Goal: Task Accomplishment & Management: Manage account settings

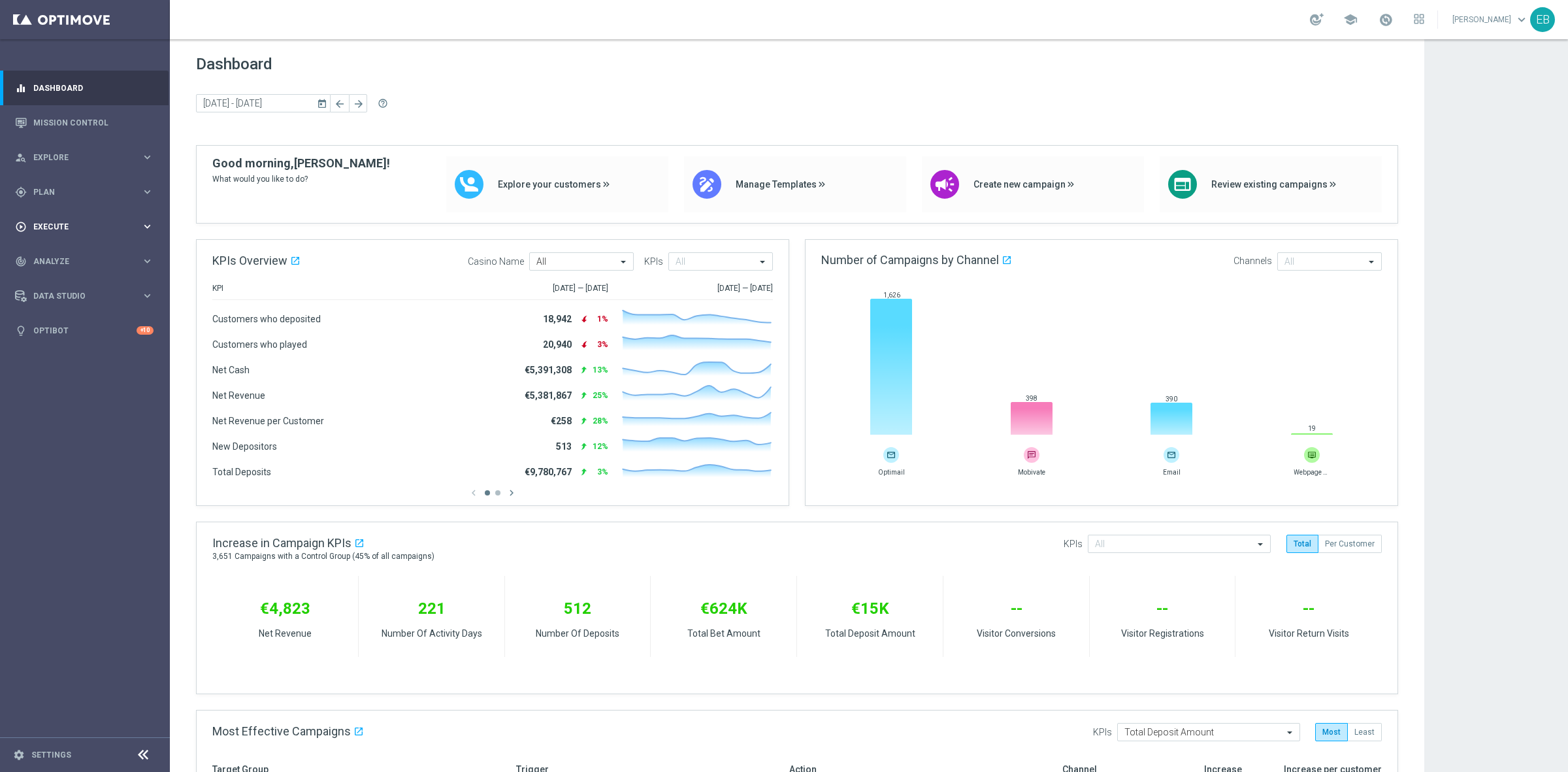
click at [100, 230] on div "play_circle_outline Execute" at bounding box center [77, 227] width 126 height 12
click at [110, 193] on span "Plan" at bounding box center [87, 192] width 108 height 8
click at [64, 260] on span "Templates" at bounding box center [81, 258] width 93 height 8
click at [54, 278] on link "Optimail" at bounding box center [88, 277] width 96 height 10
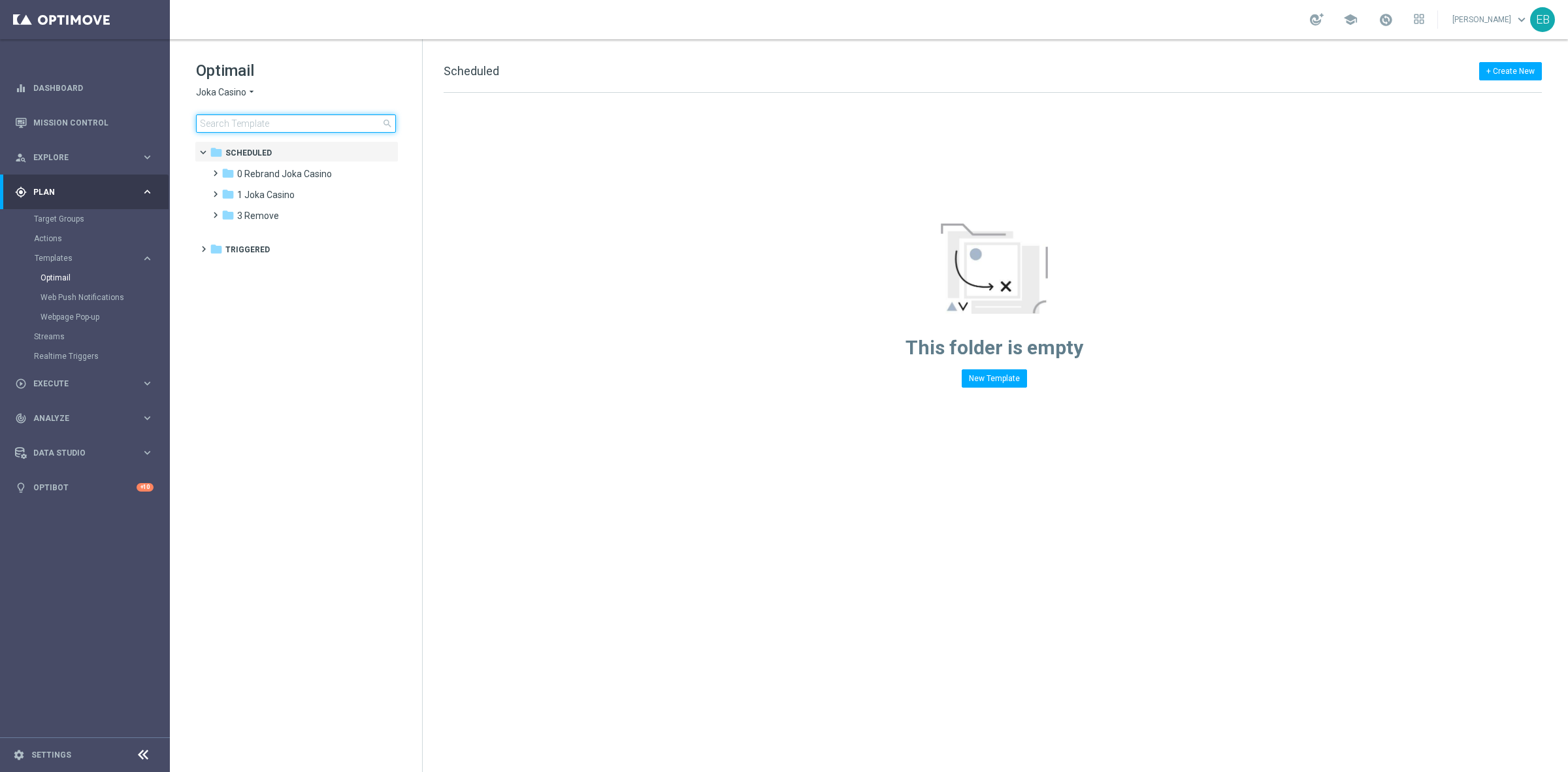
click at [244, 125] on input at bounding box center [296, 123] width 200 height 18
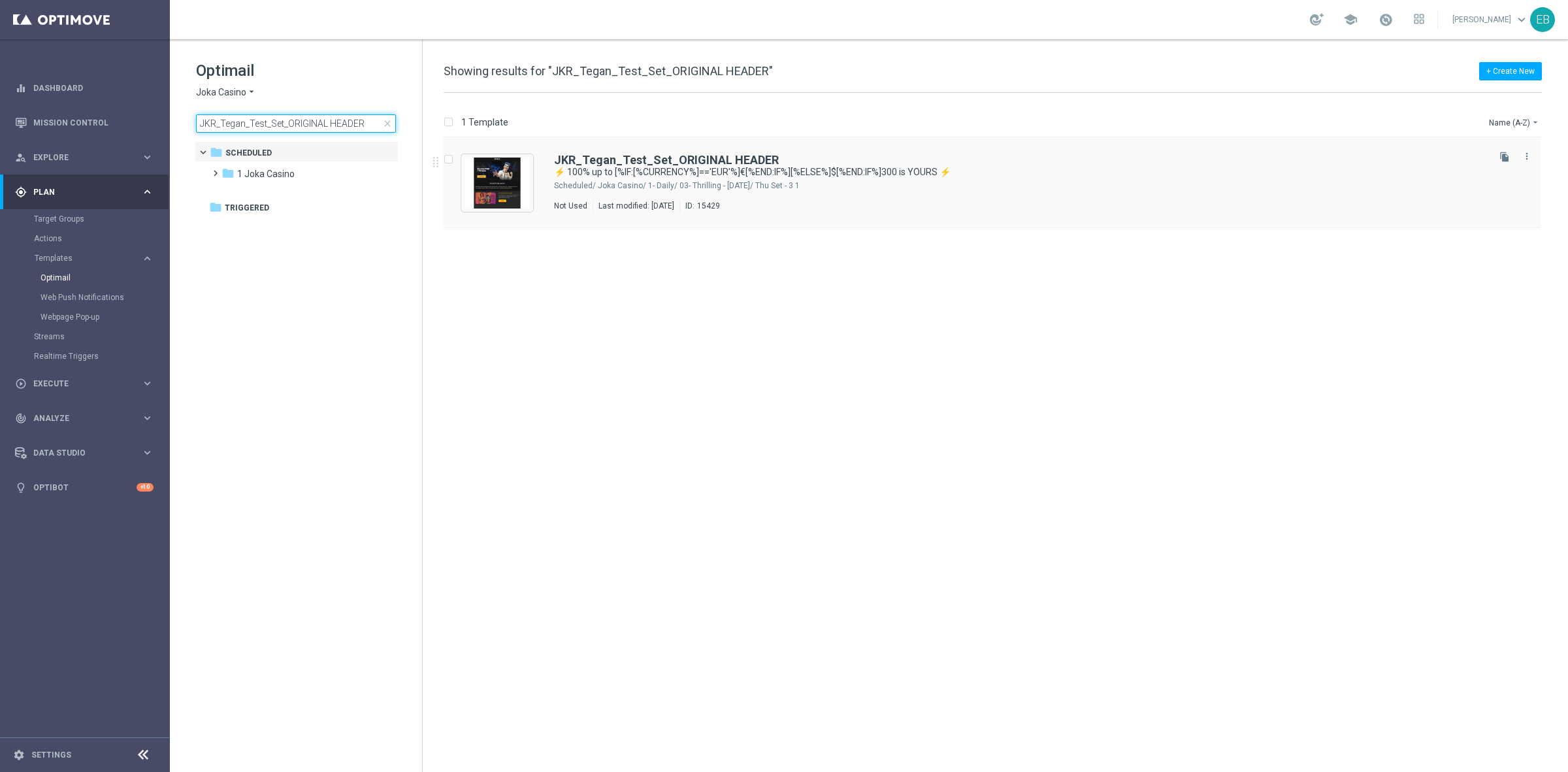
type input "JKR_Tegan_Test_Set_ORIGINAL HEADER"
click at [514, 169] on img "Press SPACE to select this row." at bounding box center [497, 182] width 65 height 51
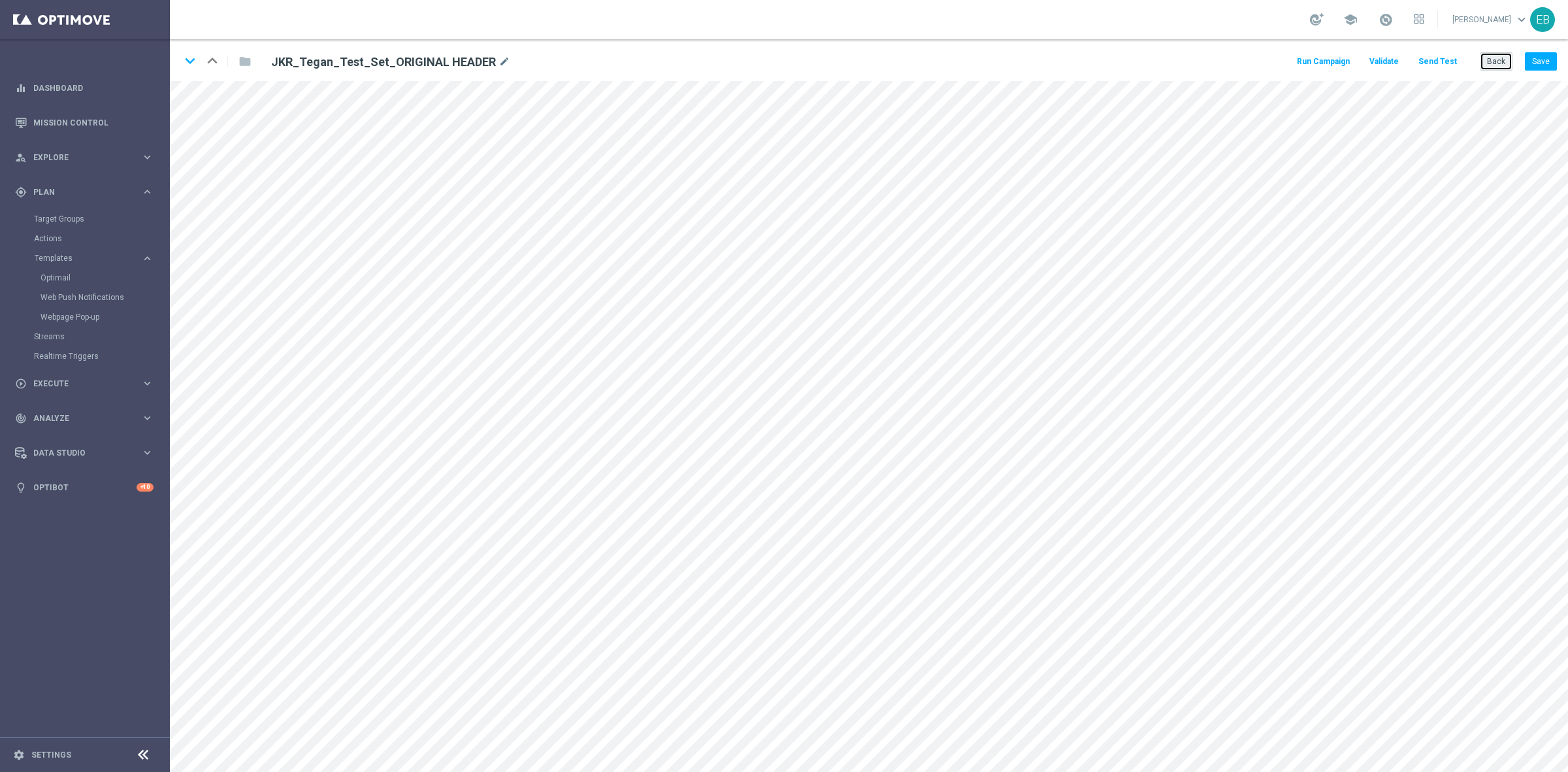
click at [1494, 64] on button "Back" at bounding box center [1495, 62] width 32 height 18
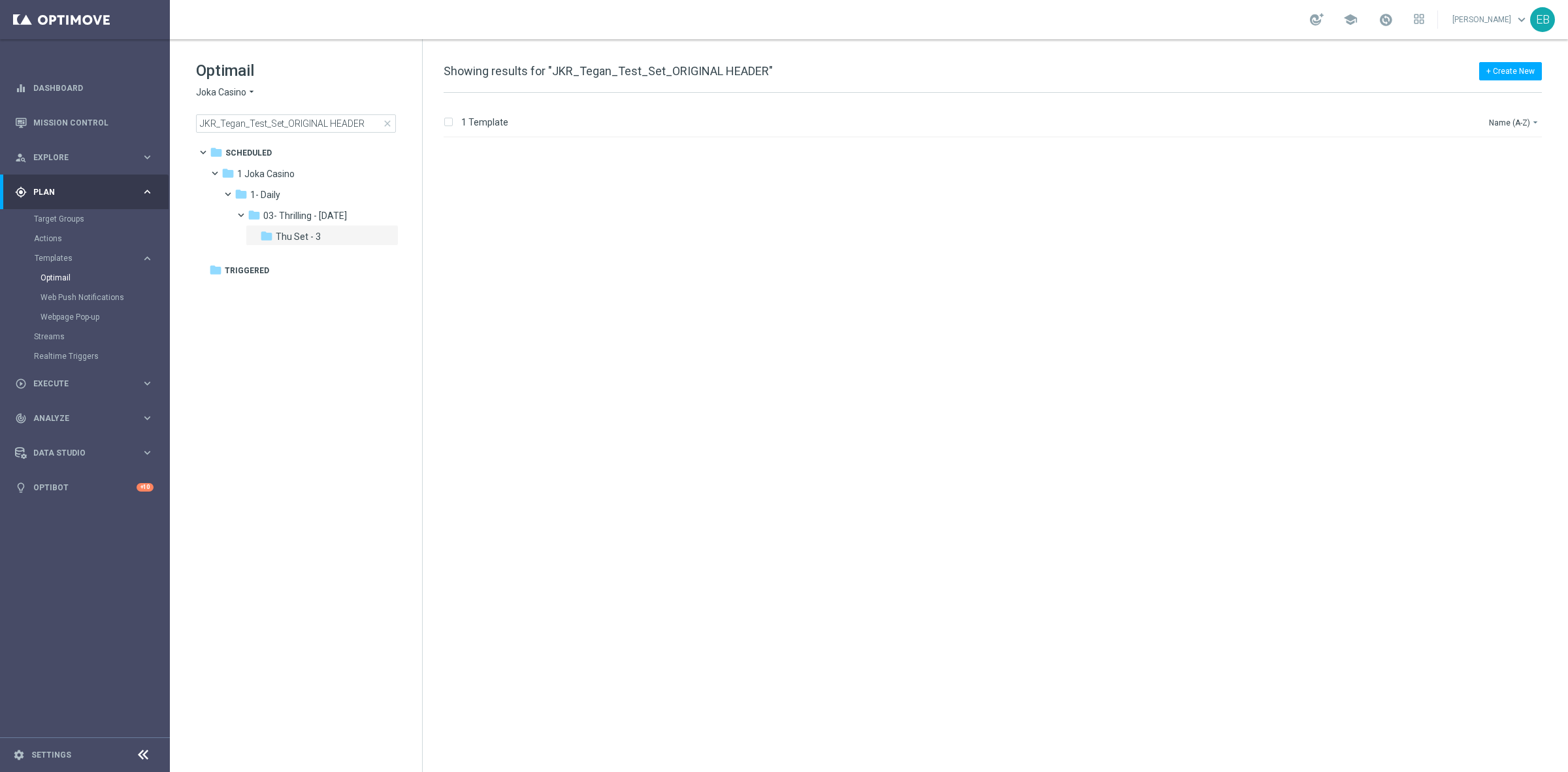
click at [386, 118] on span "close" at bounding box center [387, 123] width 10 height 10
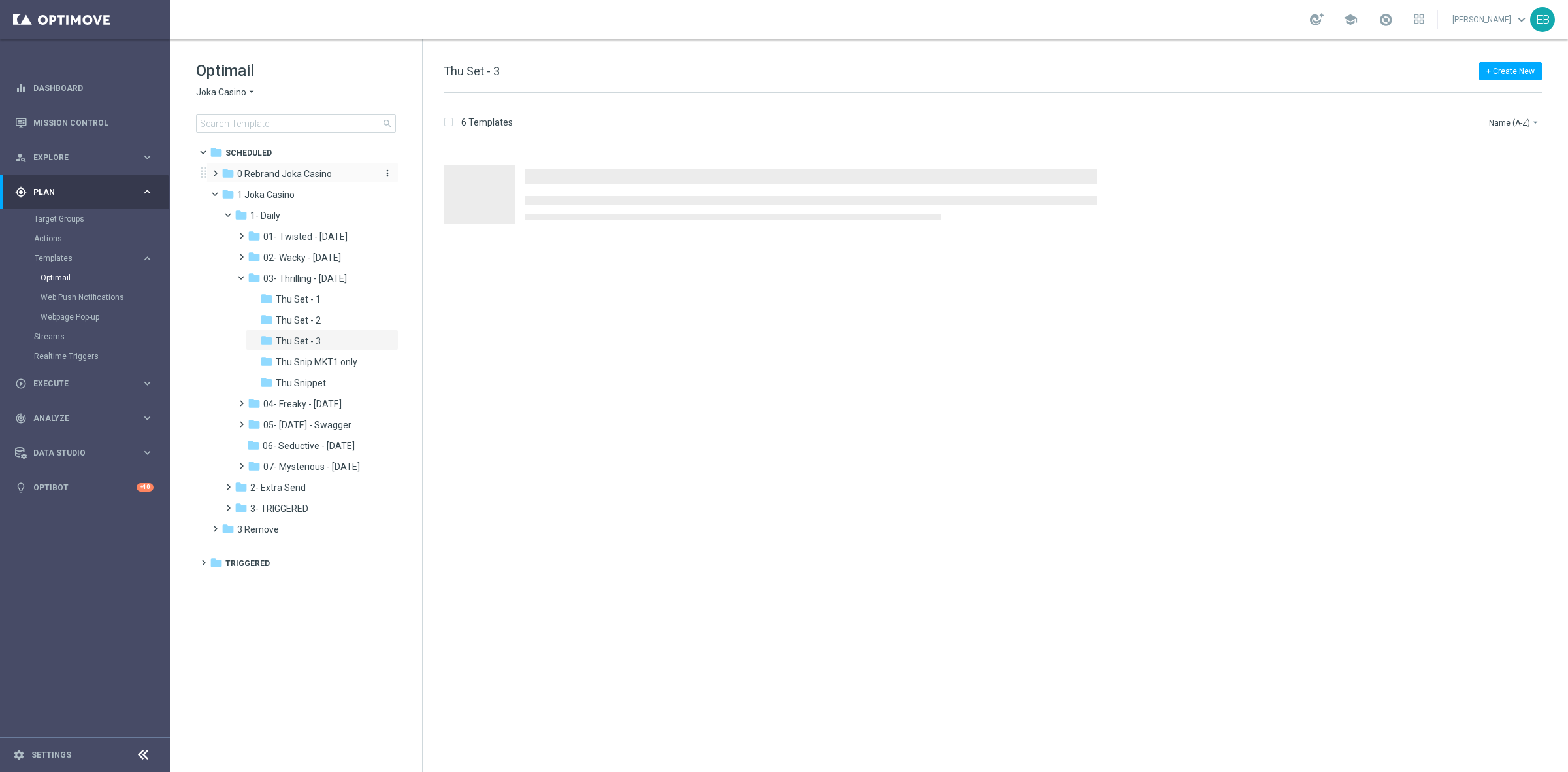
click at [295, 180] on span "0 Rebrand Joka Casino" at bounding box center [285, 173] width 95 height 12
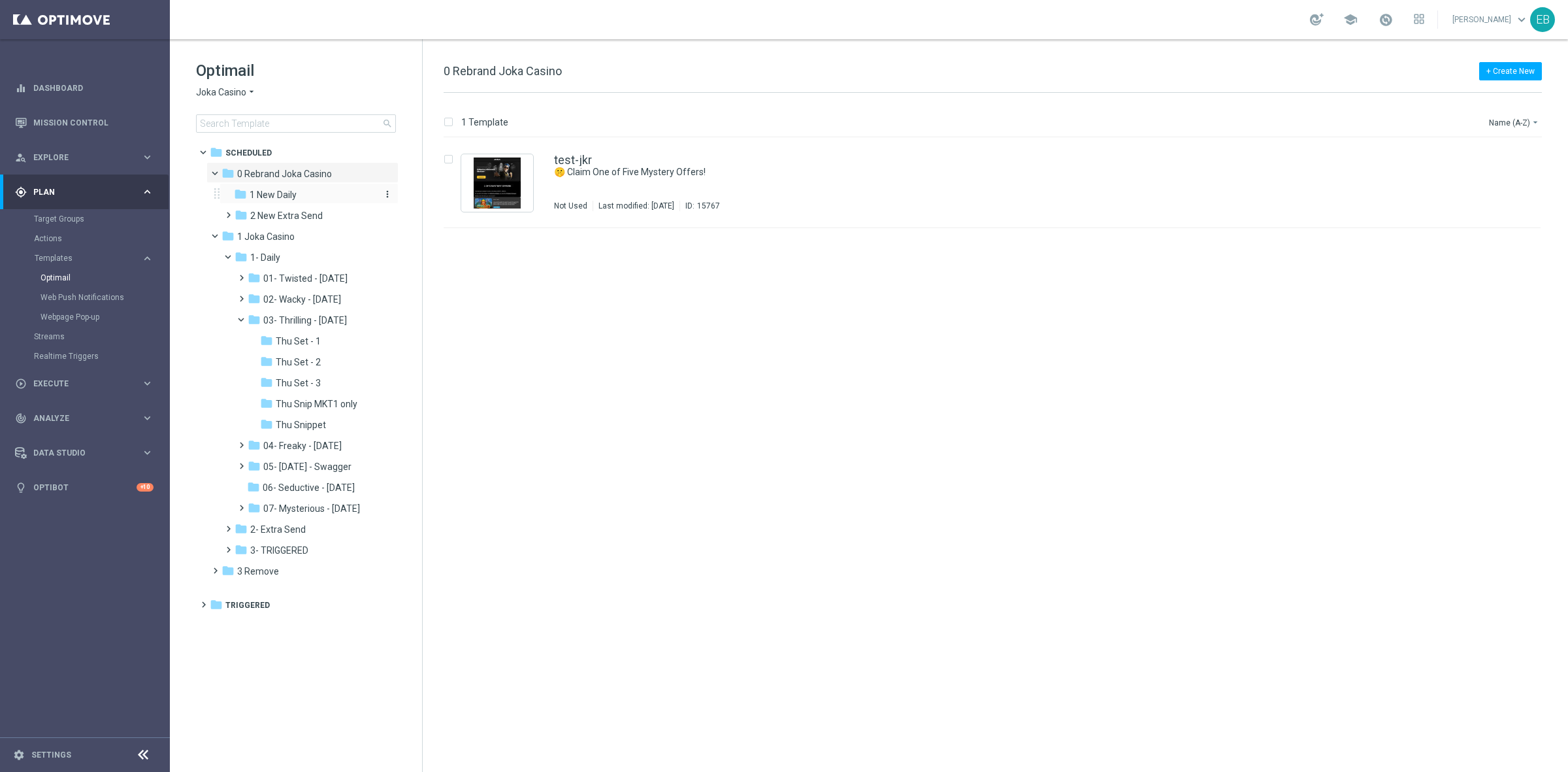
click at [310, 197] on div "folder 1 New Daily" at bounding box center [303, 195] width 139 height 15
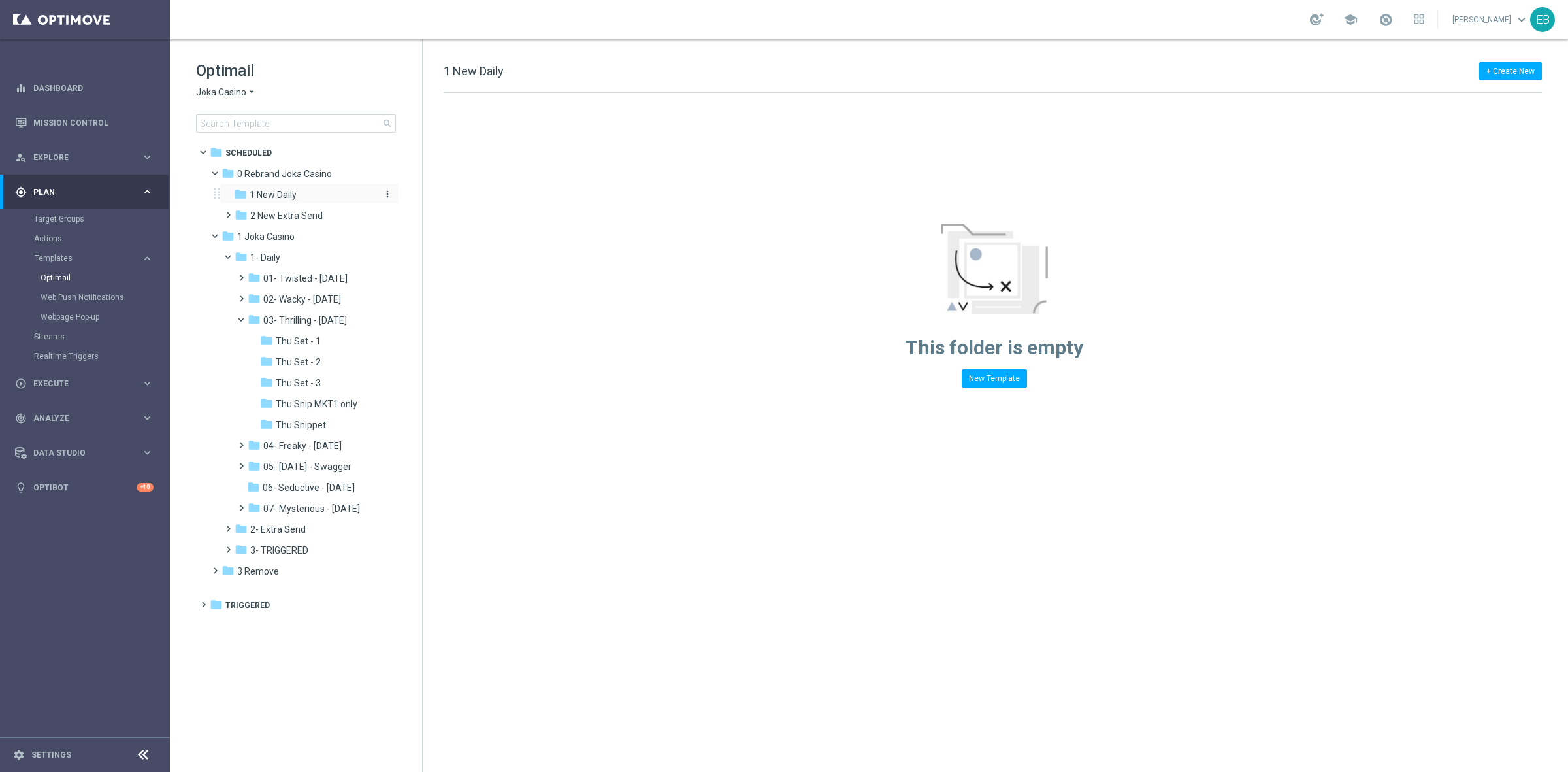
drag, startPoint x: 292, startPoint y: 194, endPoint x: 386, endPoint y: 187, distance: 94.3
click at [386, 188] on div "folder 1 New Daily more_vert" at bounding box center [316, 195] width 164 height 15
click at [384, 190] on icon "more_vert" at bounding box center [387, 193] width 10 height 10
click at [432, 193] on span "New Folder" at bounding box center [441, 196] width 40 height 10
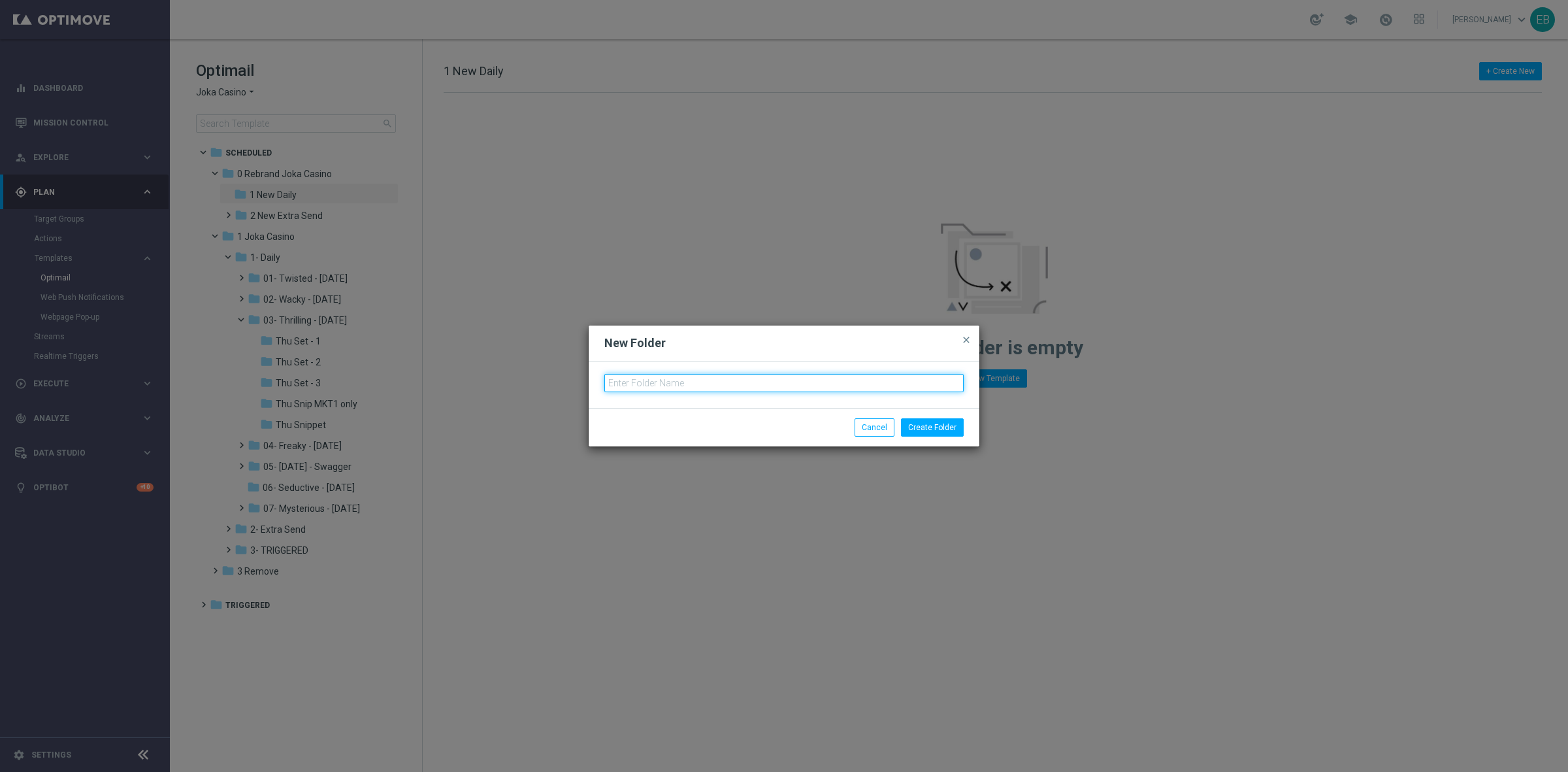
click at [671, 390] on input "text" at bounding box center [784, 383] width 359 height 18
type input "Mon"
click at [925, 430] on button "Create Folder" at bounding box center [933, 427] width 63 height 18
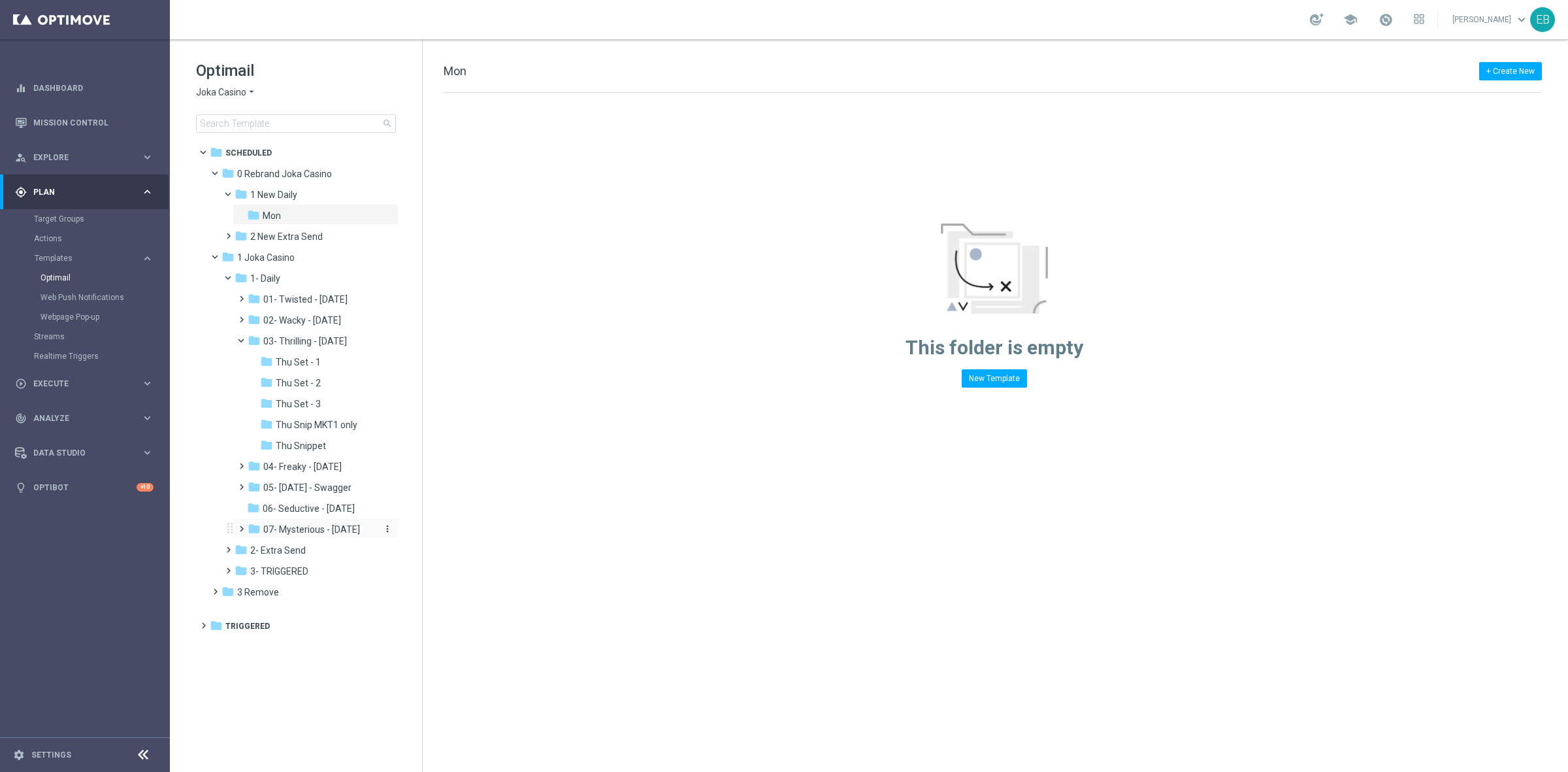
click at [331, 531] on span "07- Mysterious - [DATE]" at bounding box center [311, 529] width 97 height 12
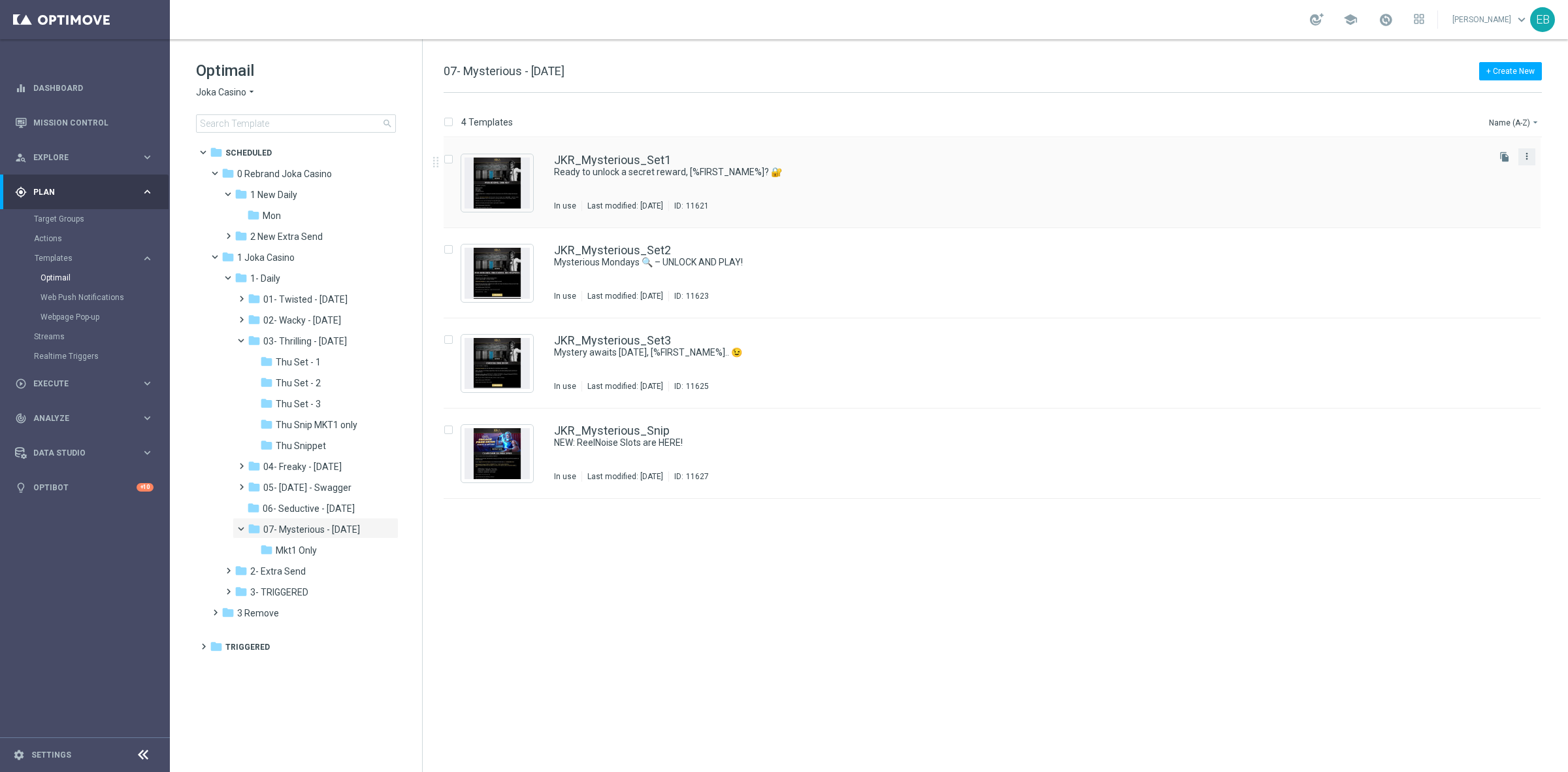
click at [1523, 152] on icon "more_vert" at bounding box center [1527, 156] width 10 height 10
click at [1477, 186] on div "Copy To" at bounding box center [1475, 189] width 79 height 9
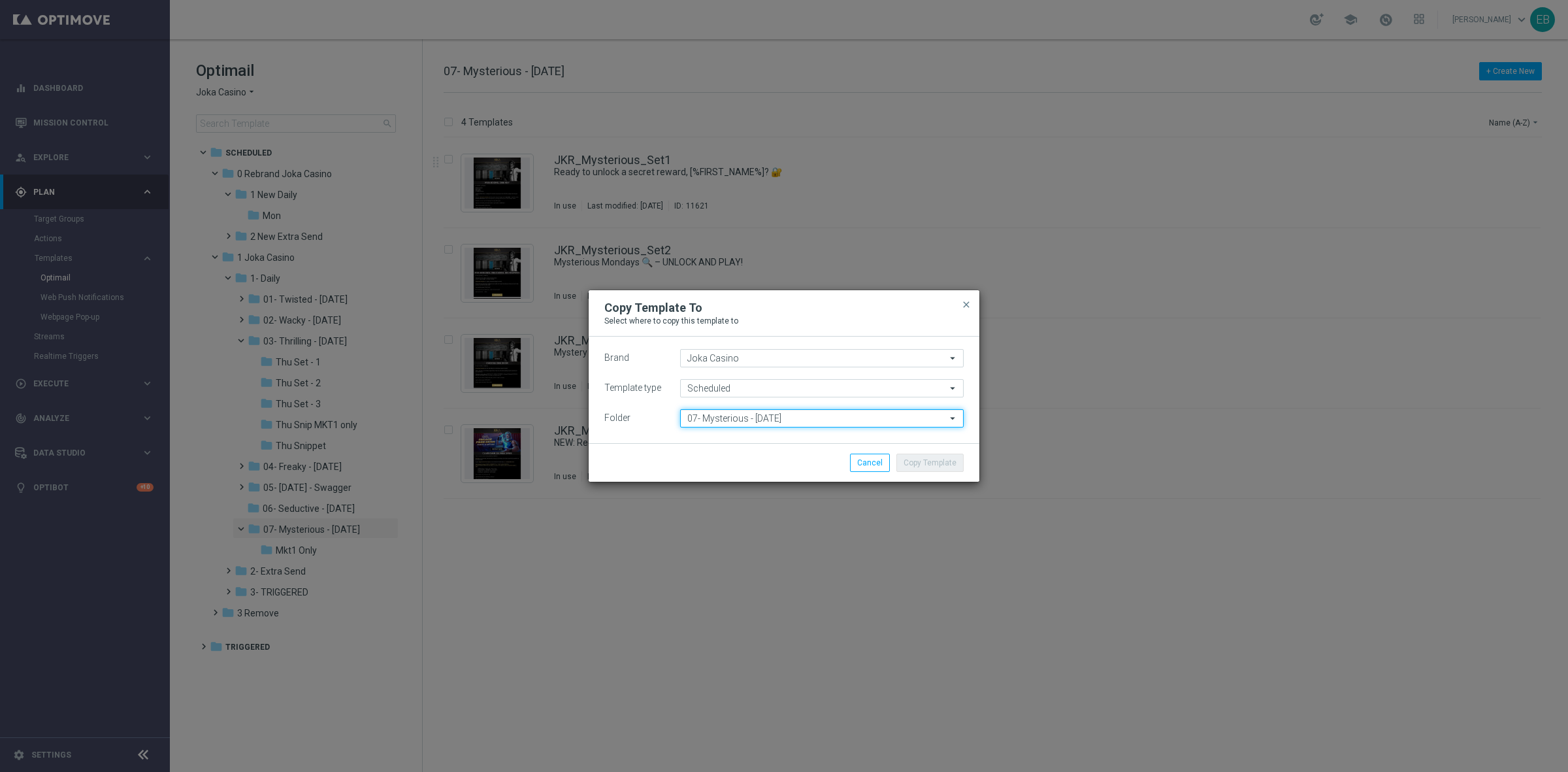
click at [722, 420] on input "07- Mysterious - [DATE]" at bounding box center [822, 418] width 284 height 18
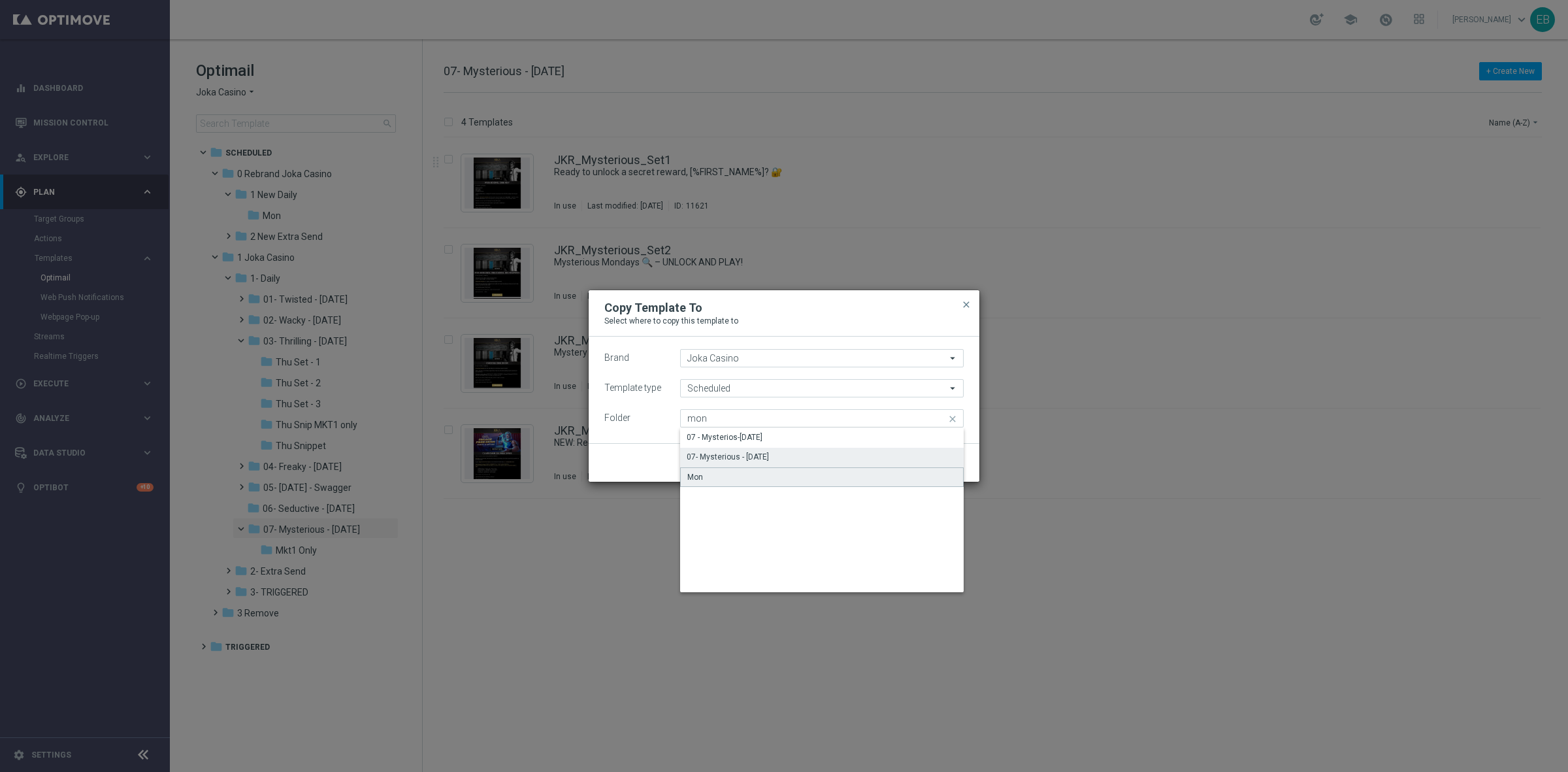
click at [733, 472] on div "Mon" at bounding box center [822, 476] width 284 height 19
type input "Mon"
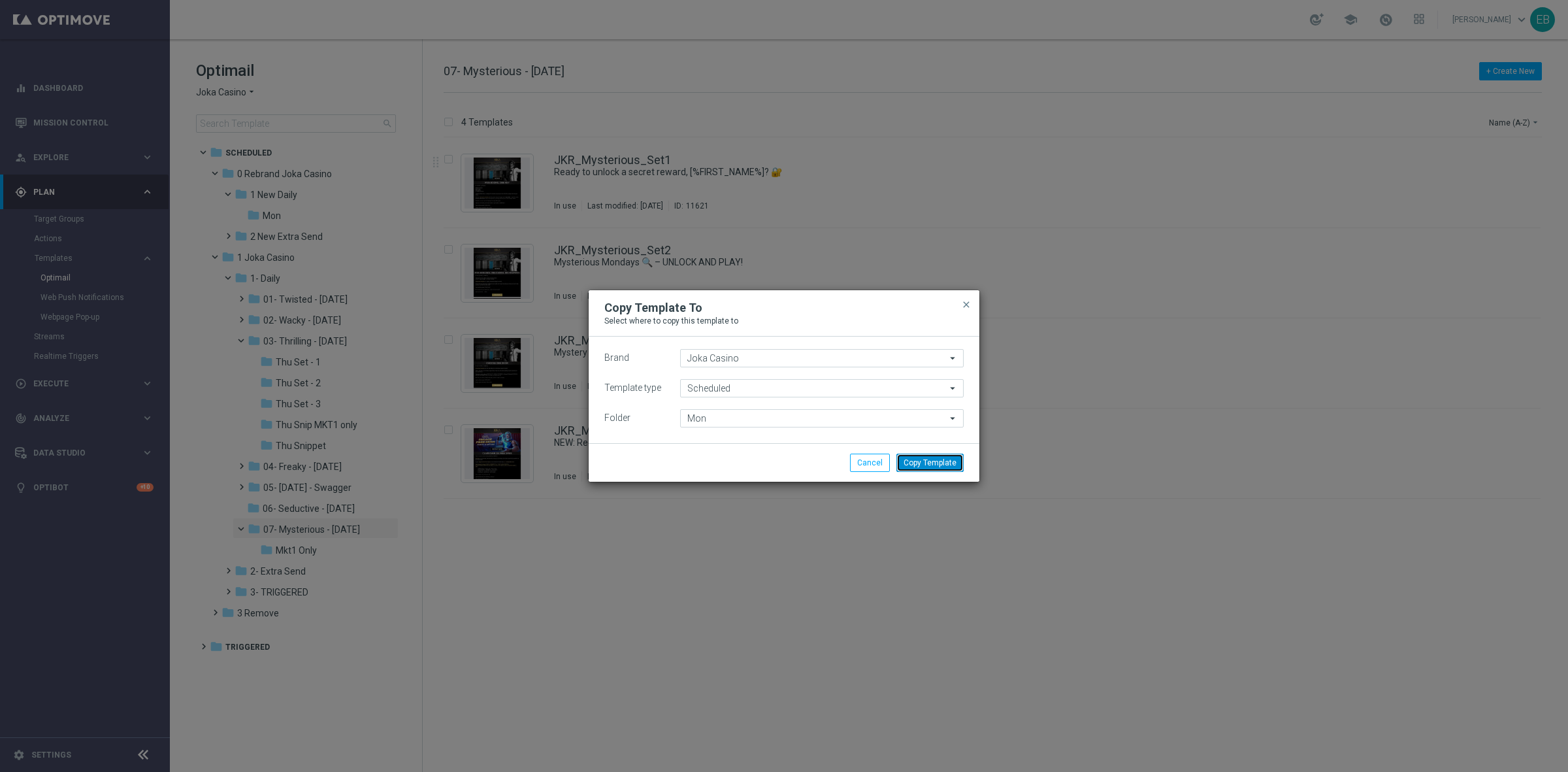
click at [935, 462] on button "Copy Template" at bounding box center [930, 462] width 67 height 18
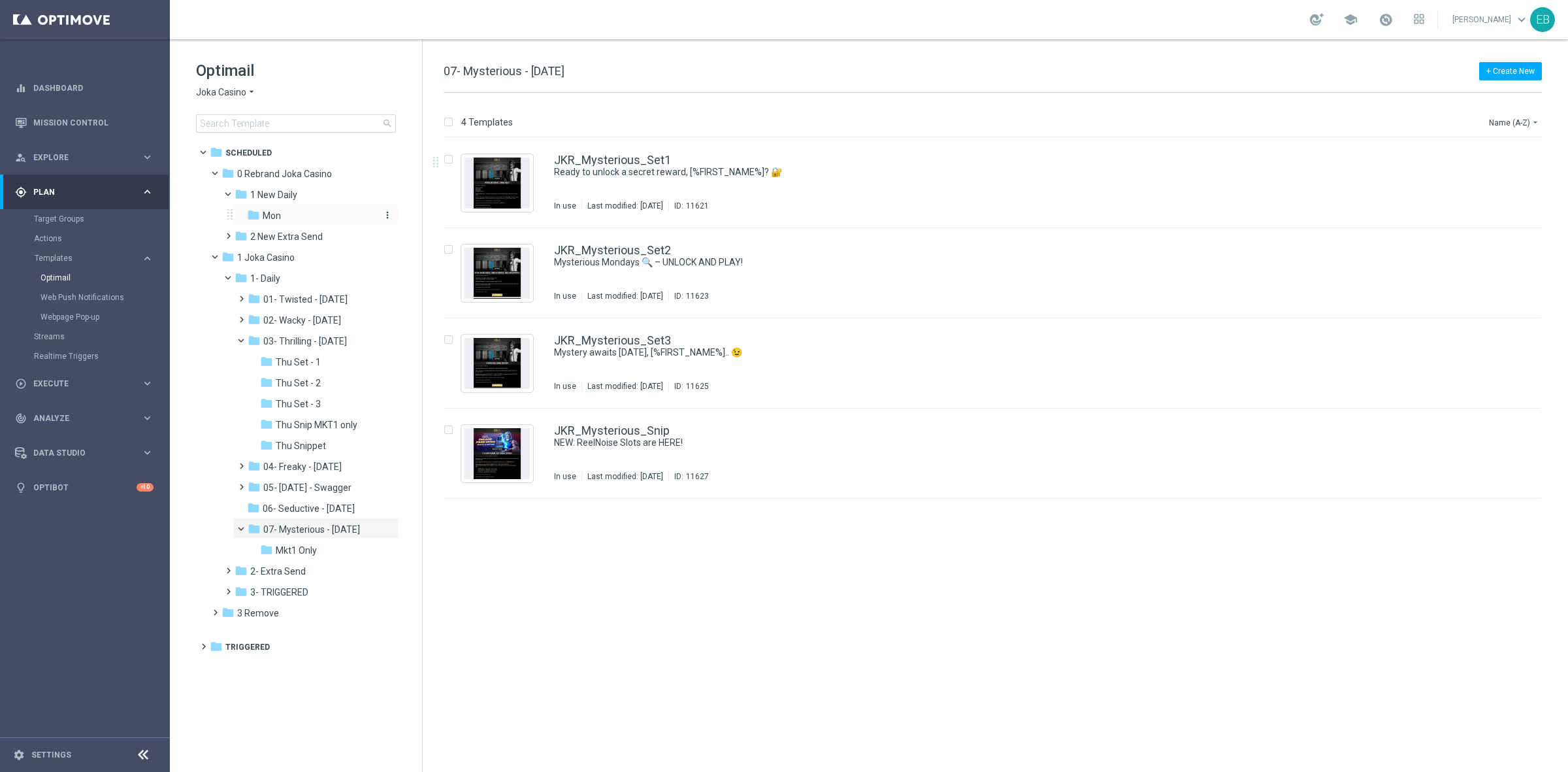
click at [302, 213] on div "folder Mon" at bounding box center [311, 216] width 129 height 15
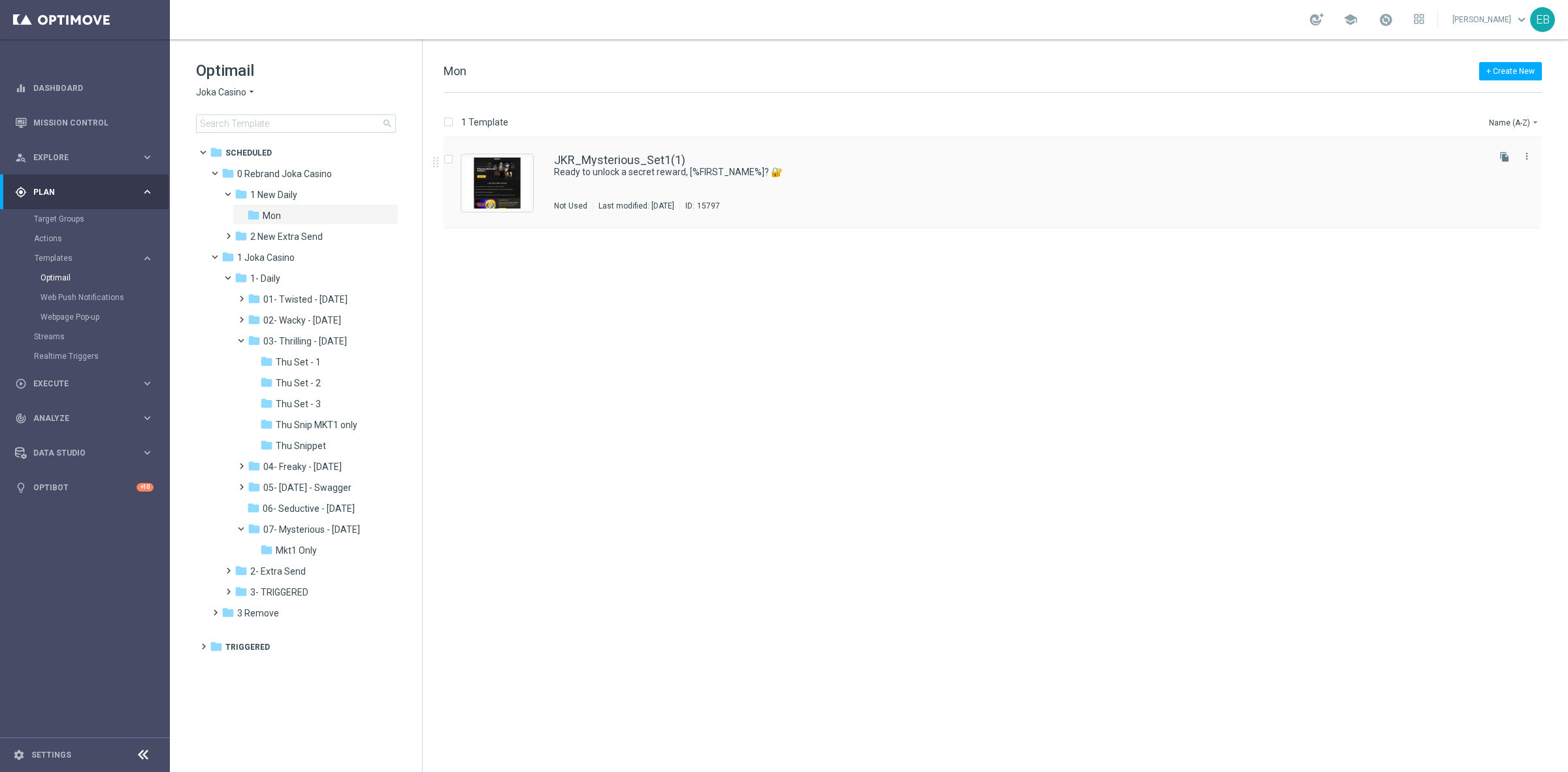
click at [849, 191] on div "JKR_Mysterious_Set1(1) Ready to unlock a secret reward, [%FIRST_NAME%]? 🔐 Not U…" at bounding box center [1020, 182] width 932 height 57
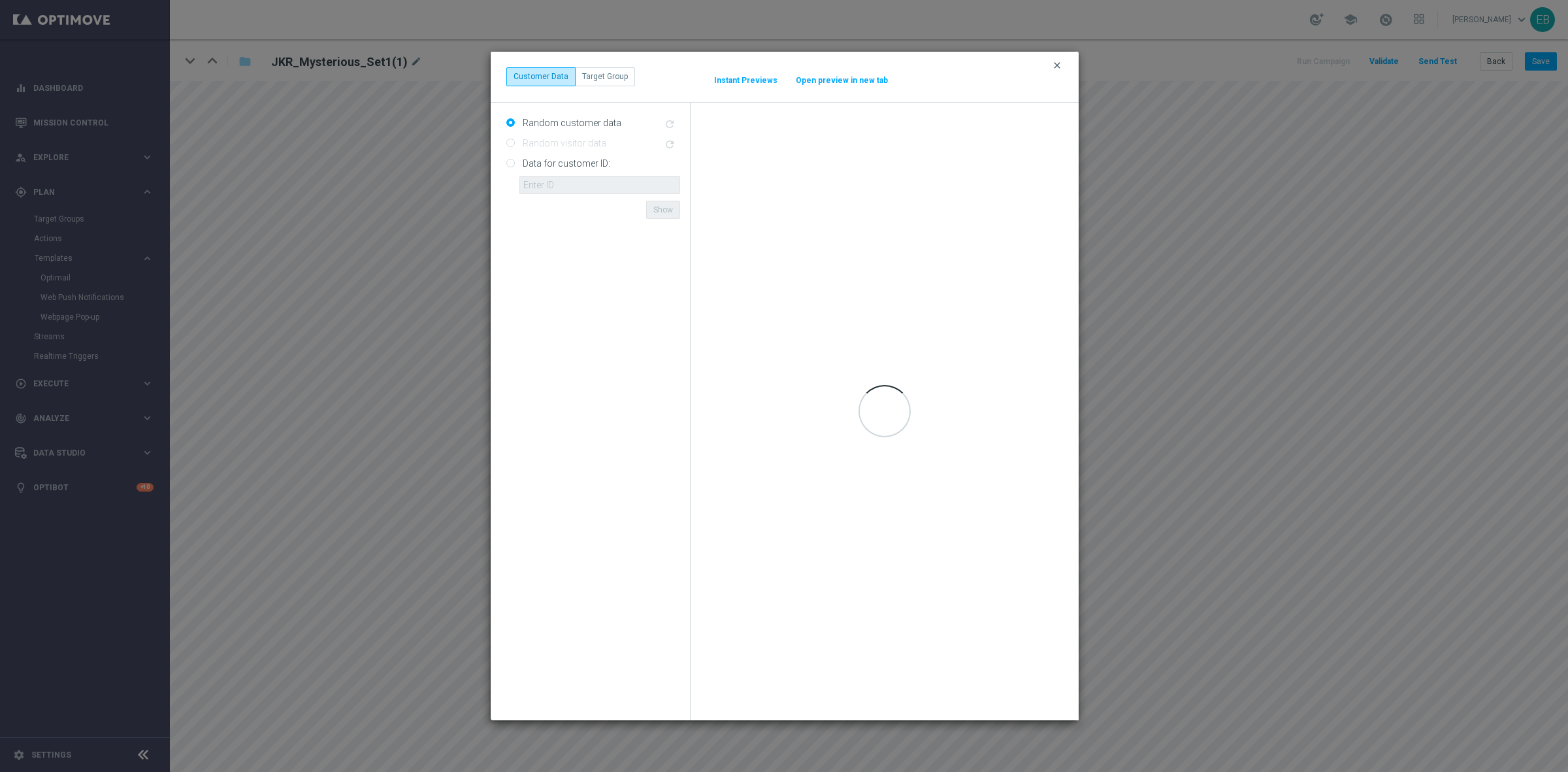
click at [1054, 64] on icon "clear" at bounding box center [1056, 64] width 10 height 10
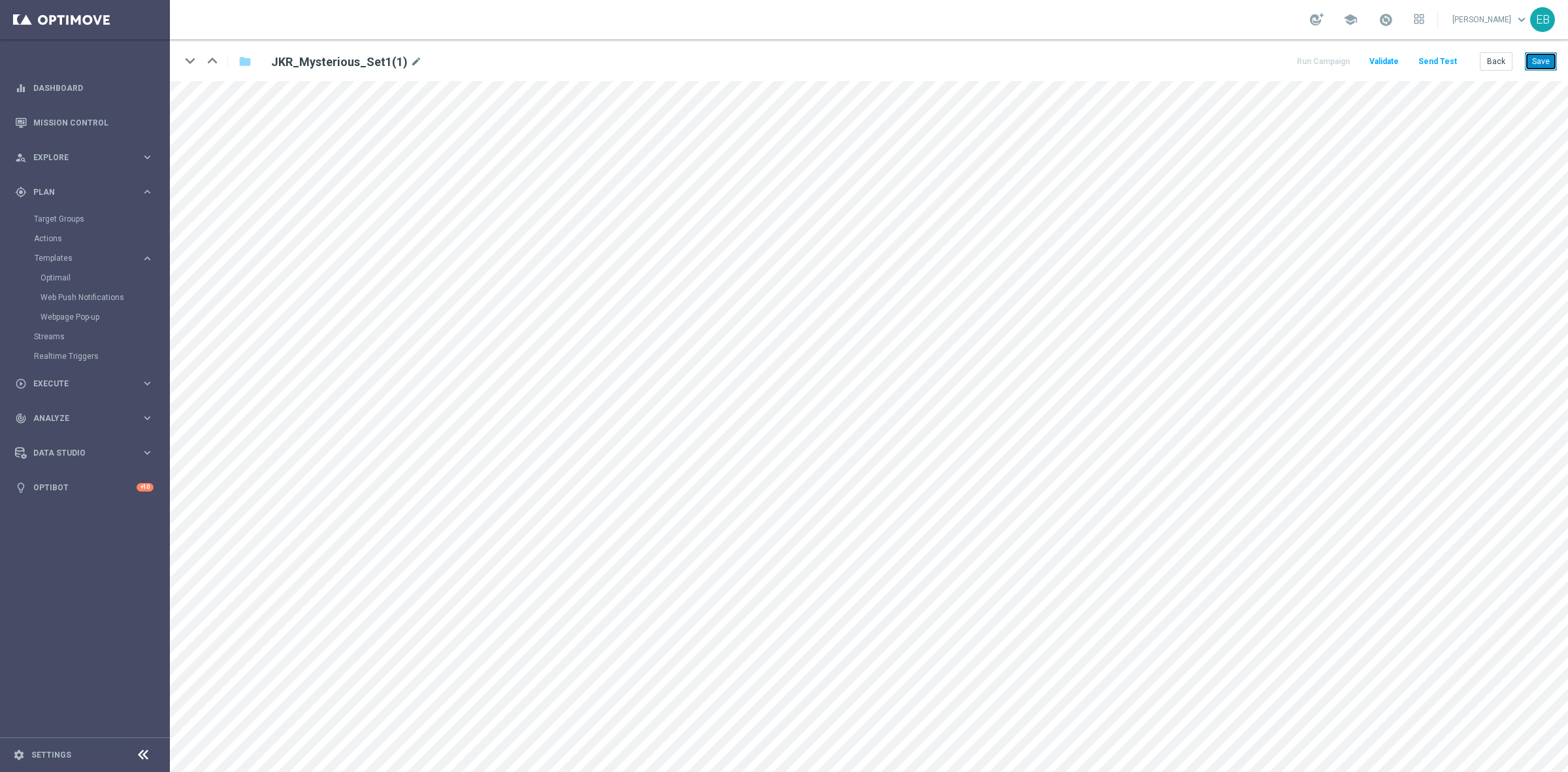
click at [1539, 64] on button "Save" at bounding box center [1540, 62] width 32 height 18
click at [1399, 57] on span "Validate" at bounding box center [1384, 62] width 29 height 9
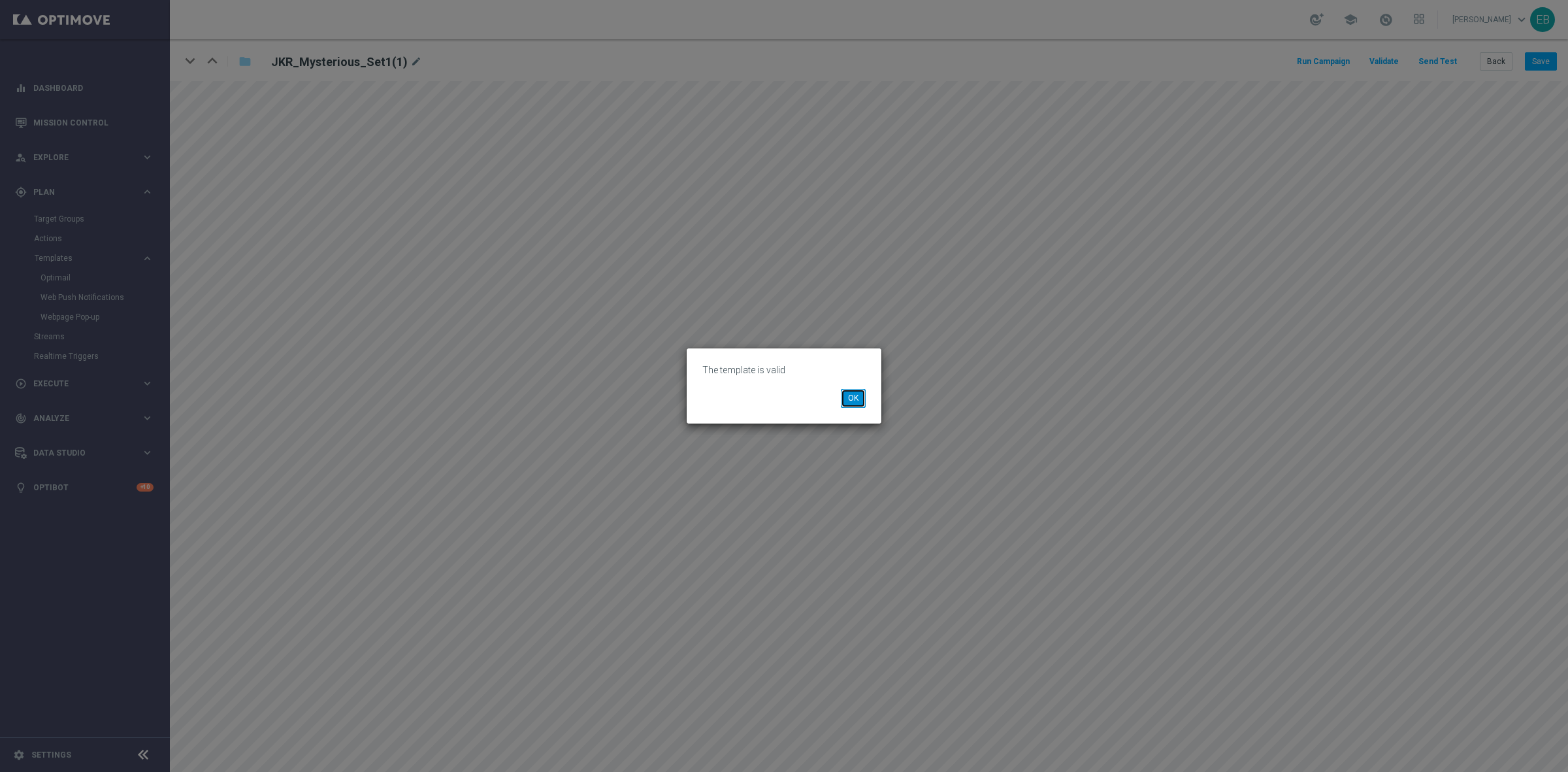
click at [854, 401] on button "OK" at bounding box center [853, 398] width 25 height 18
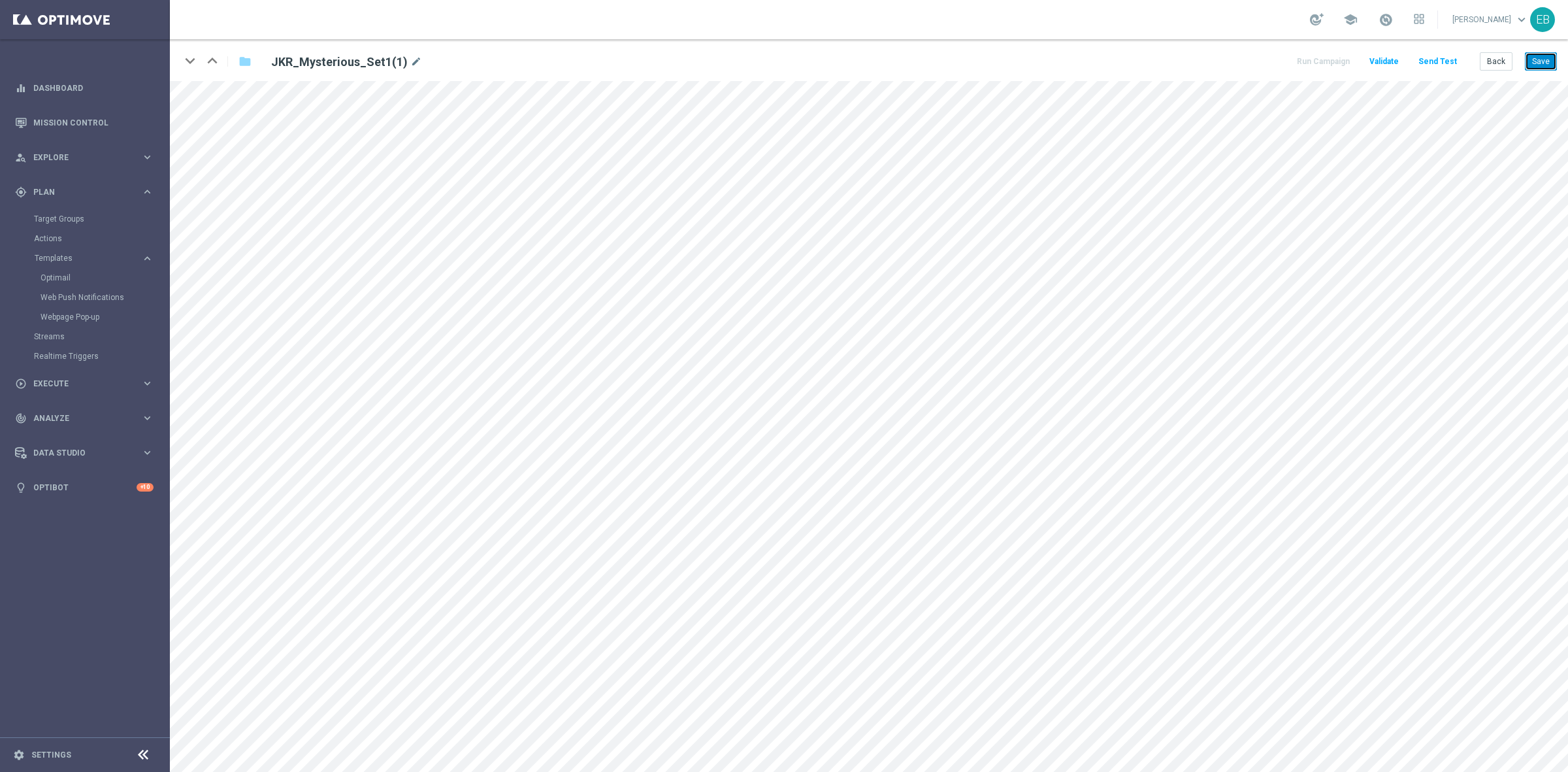
click at [1533, 62] on button "Save" at bounding box center [1540, 62] width 32 height 18
click at [1546, 53] on button "Save" at bounding box center [1540, 62] width 32 height 18
click at [1487, 61] on button "Back" at bounding box center [1495, 62] width 32 height 18
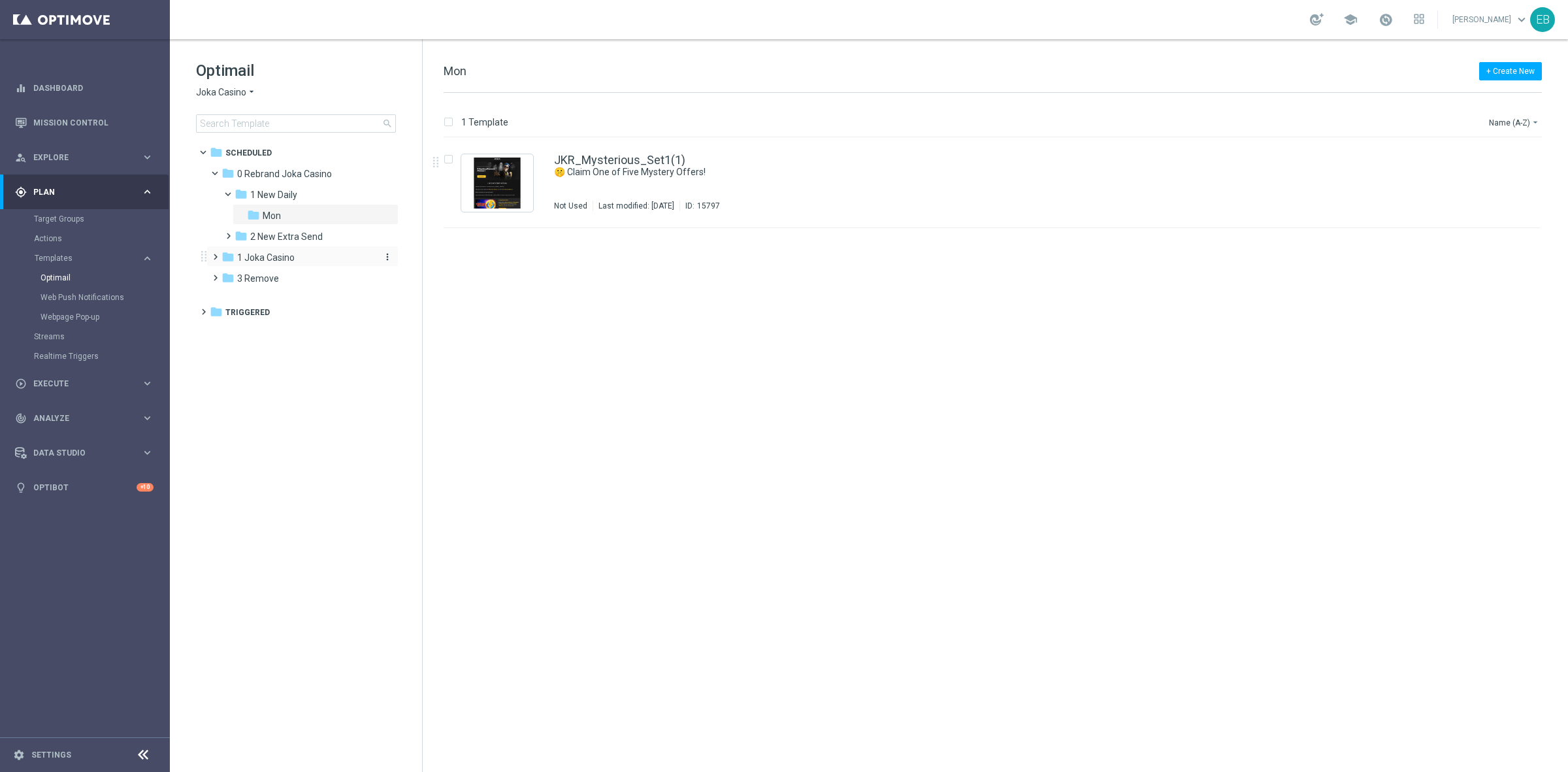
click at [291, 260] on span "1 Joka Casino" at bounding box center [266, 257] width 57 height 12
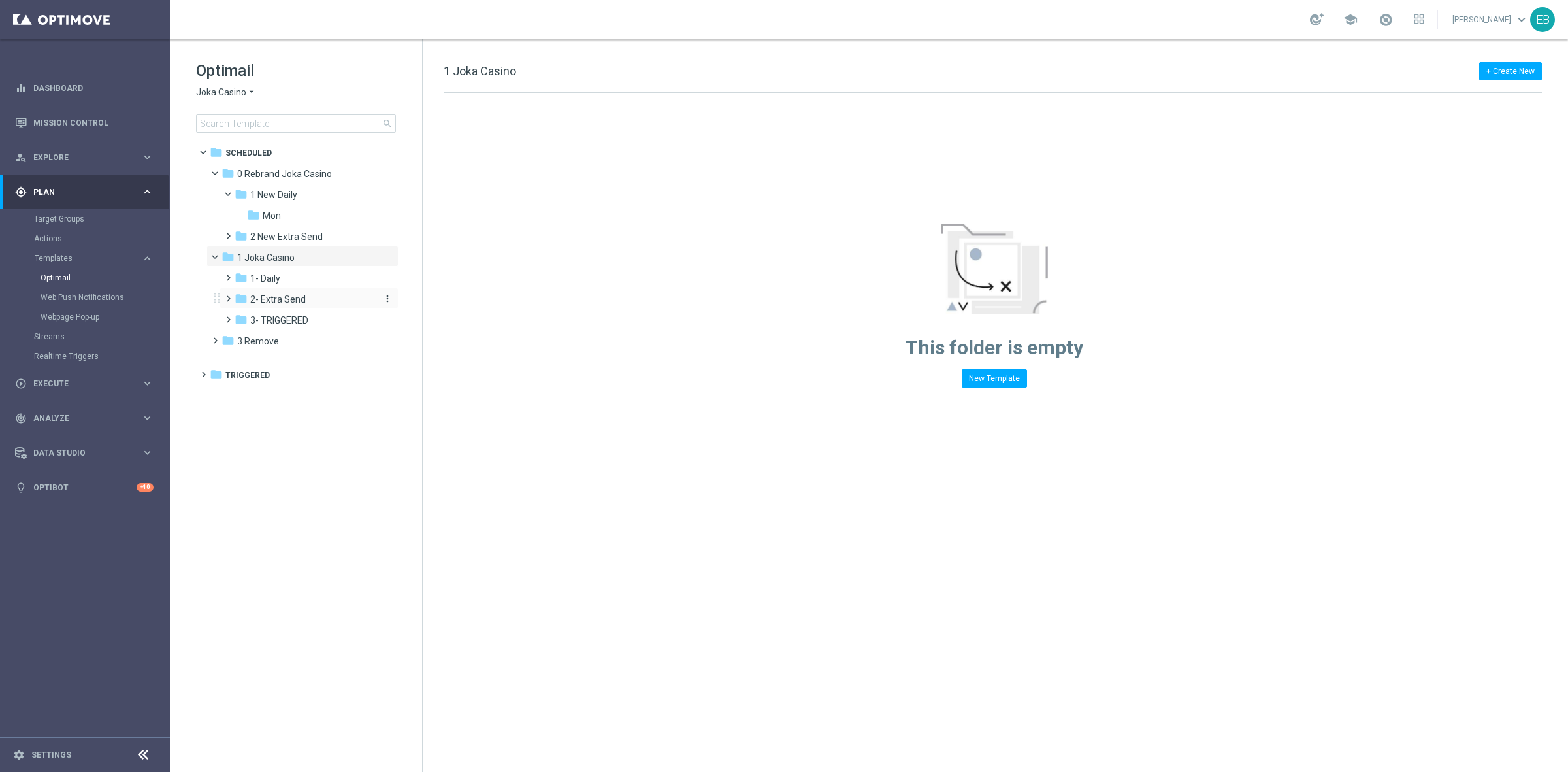
click at [304, 302] on div "folder 2- Extra Send" at bounding box center [304, 299] width 139 height 15
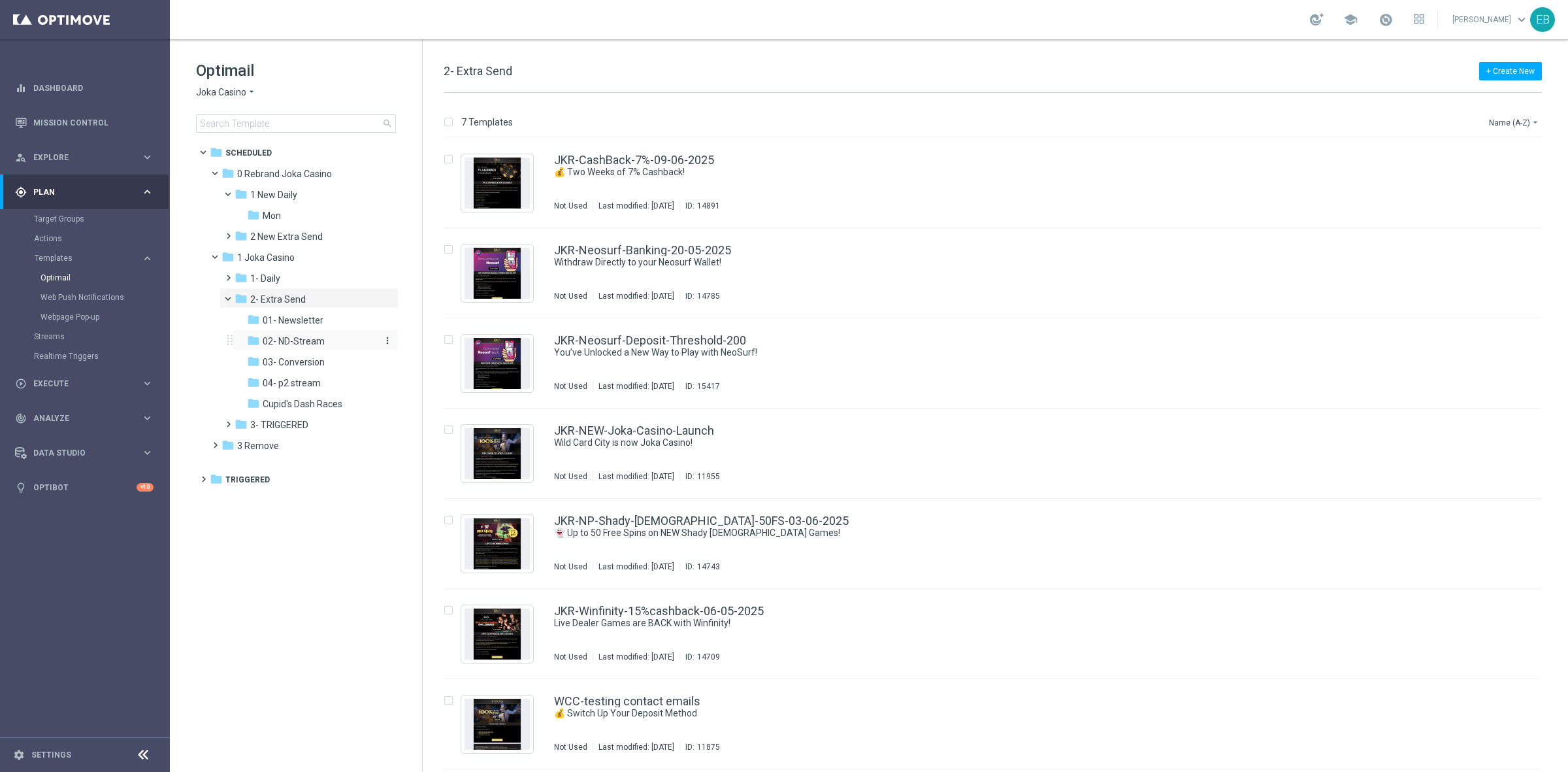
click at [324, 344] on div "folder 02- ND-Stream" at bounding box center [311, 342] width 129 height 15
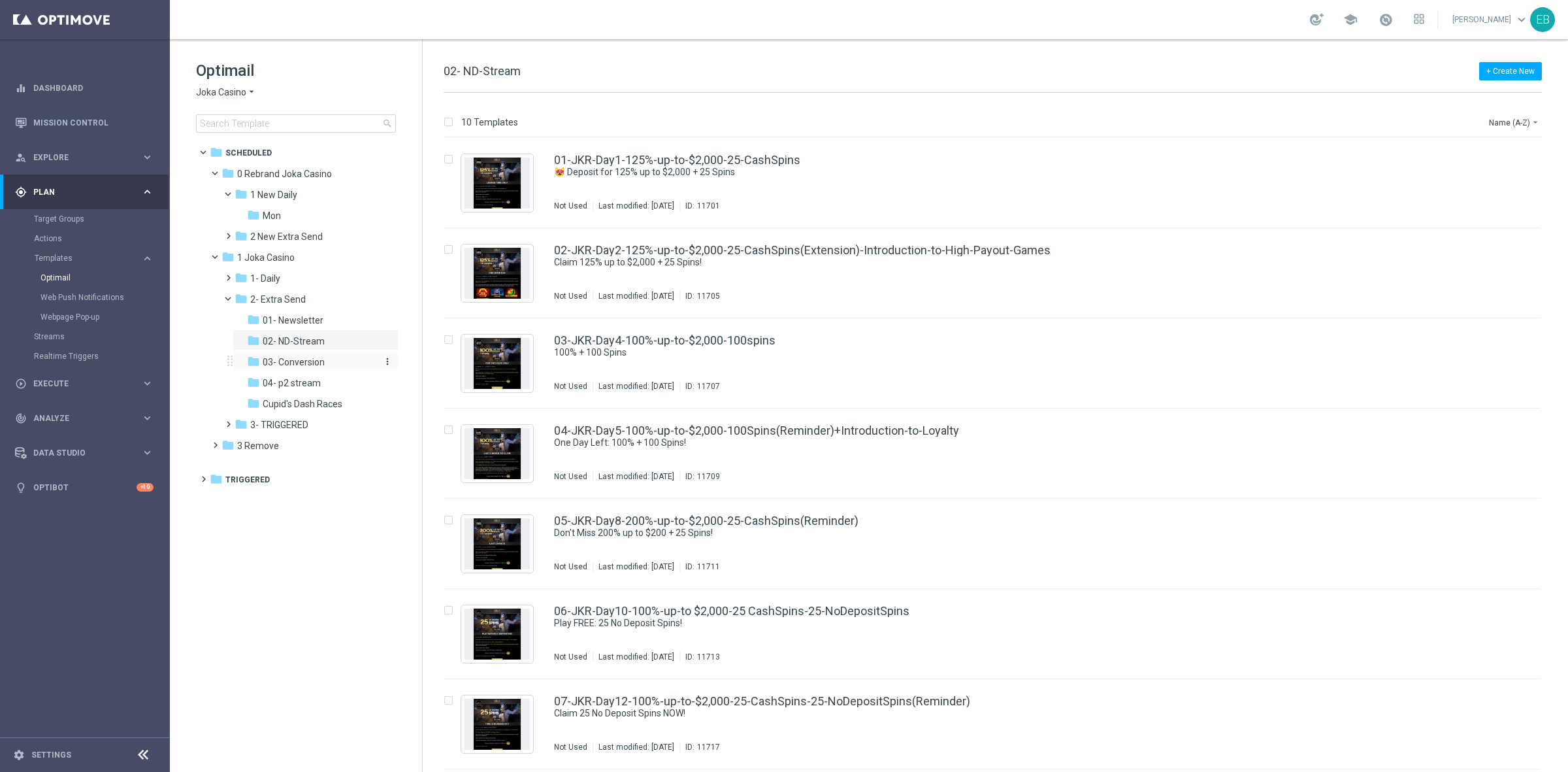
click at [320, 361] on span "03- Conversion" at bounding box center [293, 362] width 62 height 12
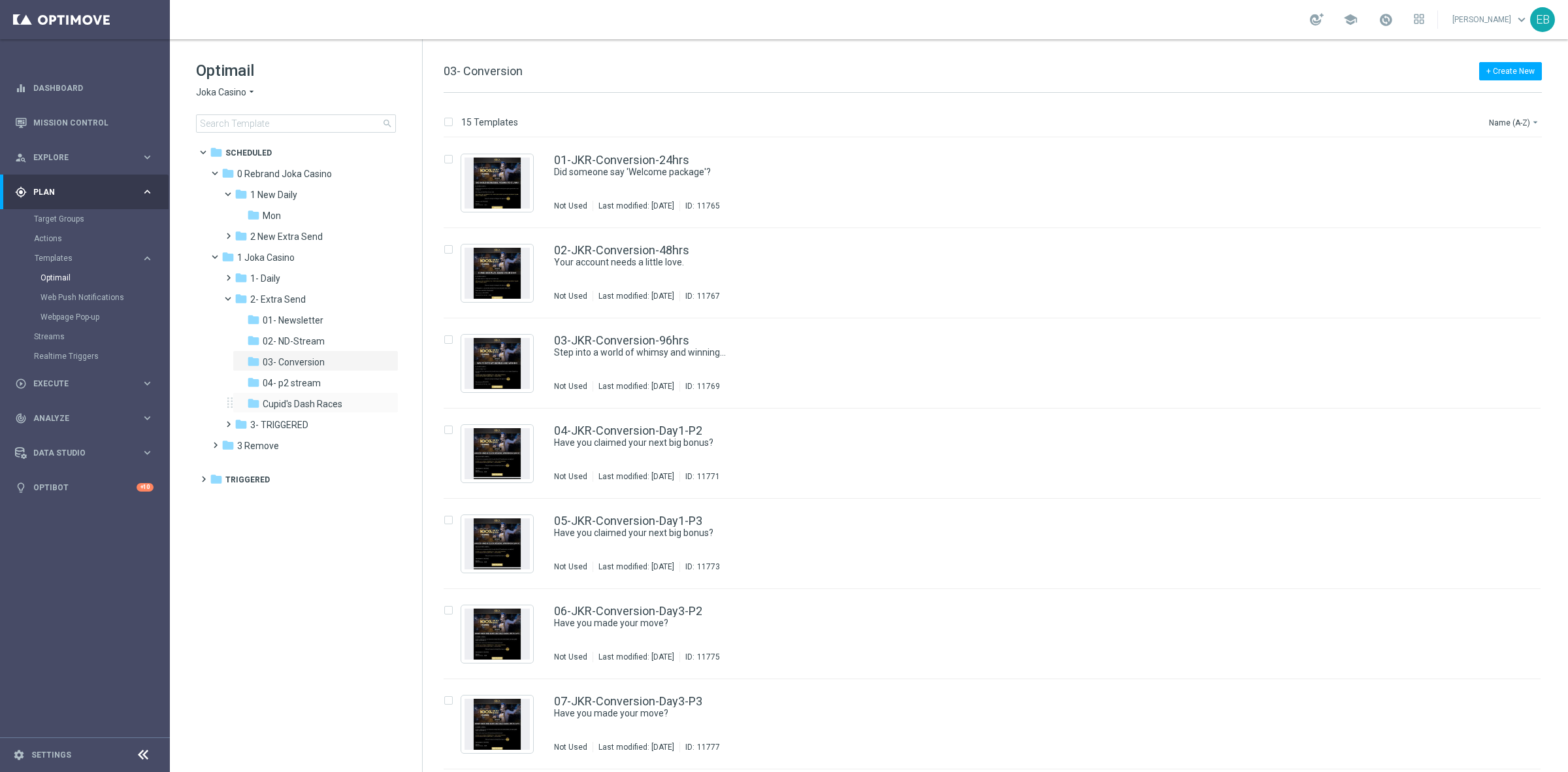
drag, startPoint x: 320, startPoint y: 382, endPoint x: 315, endPoint y: 392, distance: 11.2
click at [315, 392] on div "folder 01- Newsletter more_vert folder 02- ND-Stream more_vert" at bounding box center [311, 361] width 174 height 105
click at [308, 384] on span "04- p2 stream" at bounding box center [291, 382] width 58 height 12
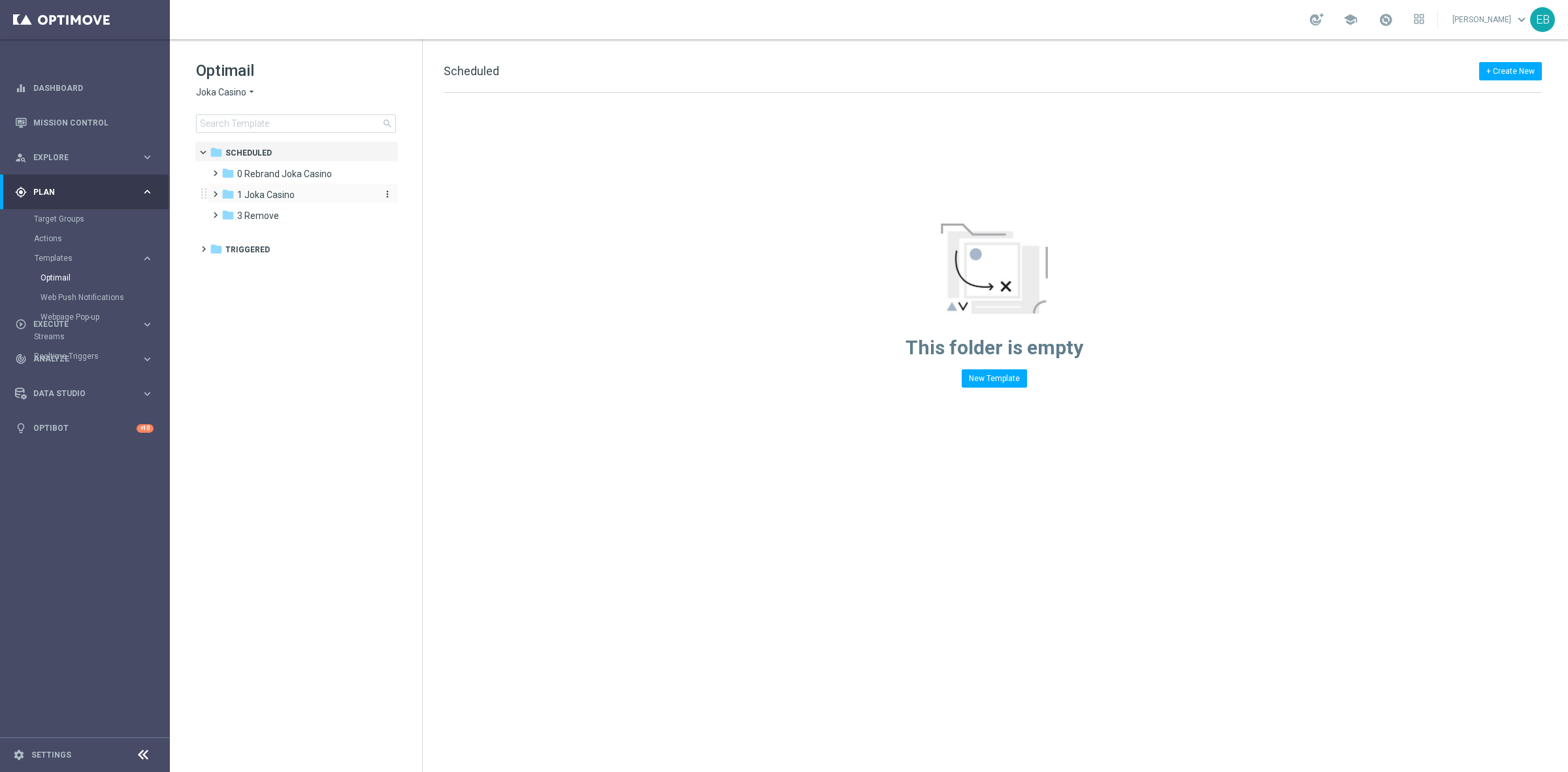
click at [273, 192] on span "1 Joka Casino" at bounding box center [266, 194] width 57 height 12
click at [311, 222] on div "folder 1- Daily" at bounding box center [304, 216] width 139 height 15
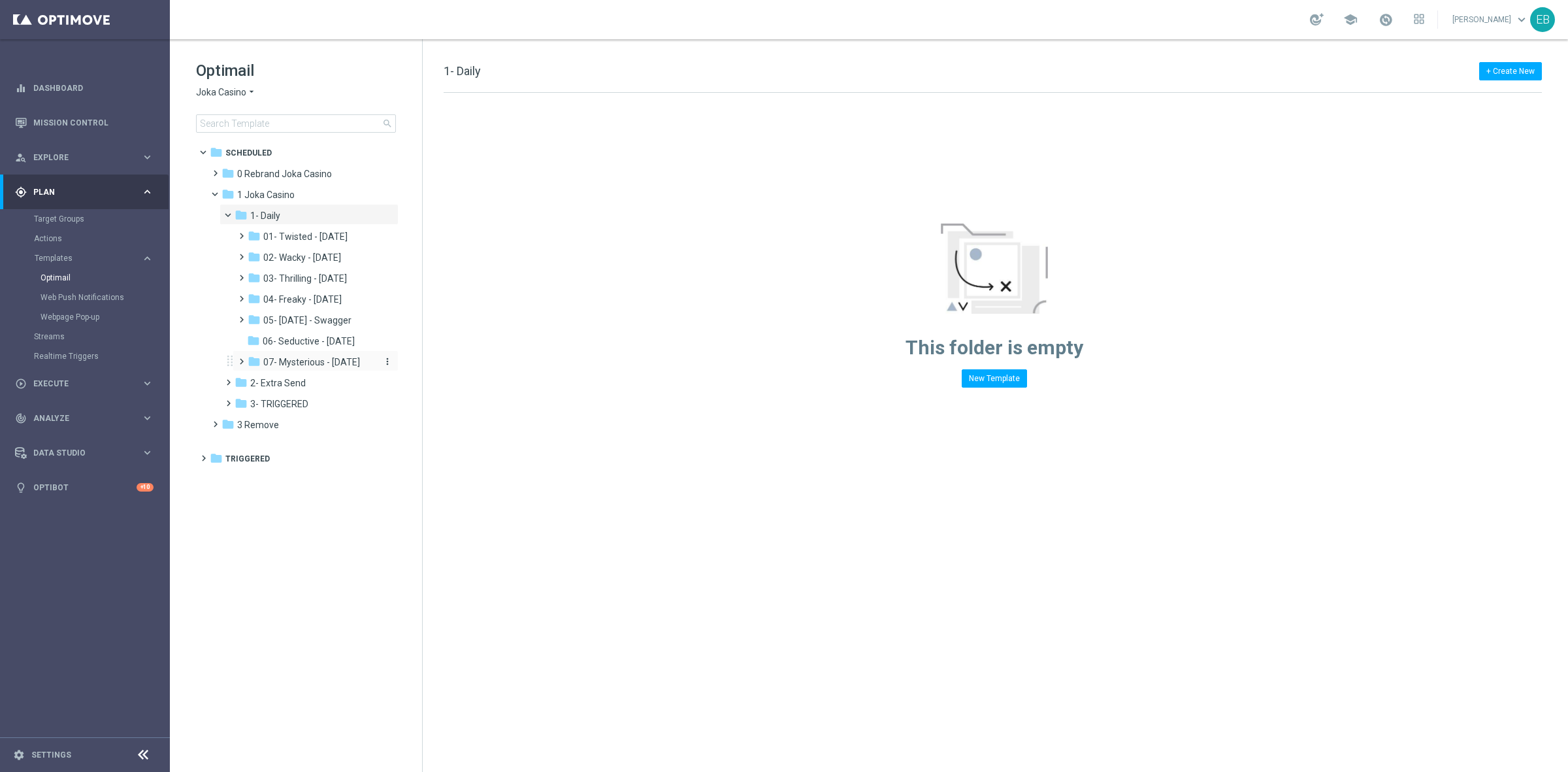
click at [330, 364] on span "07- Mysterious - [DATE]" at bounding box center [311, 362] width 97 height 12
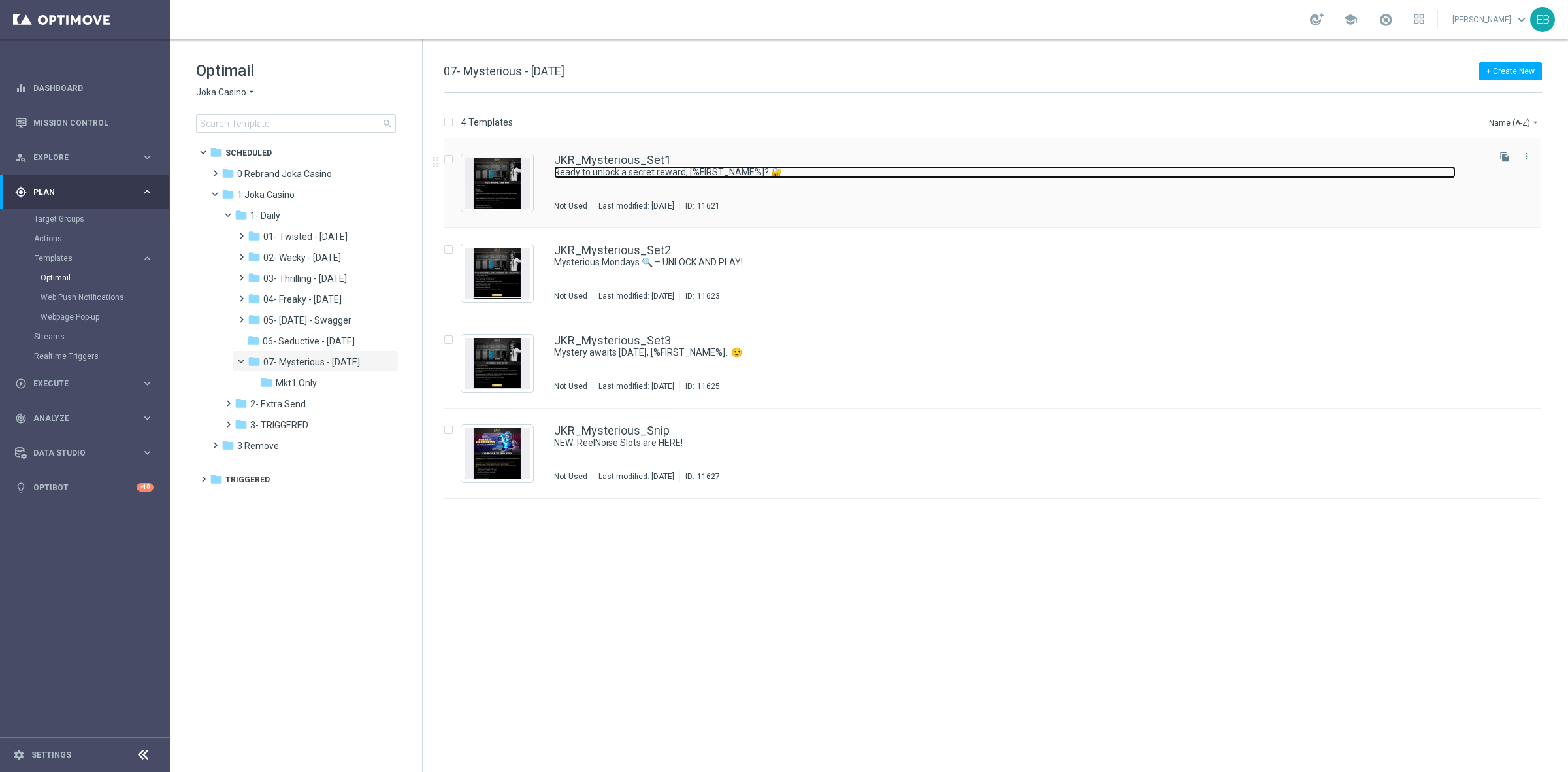
click at [858, 168] on link "Ready to unlock a secret reward, [%FIRST_NAME%]? 🔐" at bounding box center [1005, 171] width 901 height 12
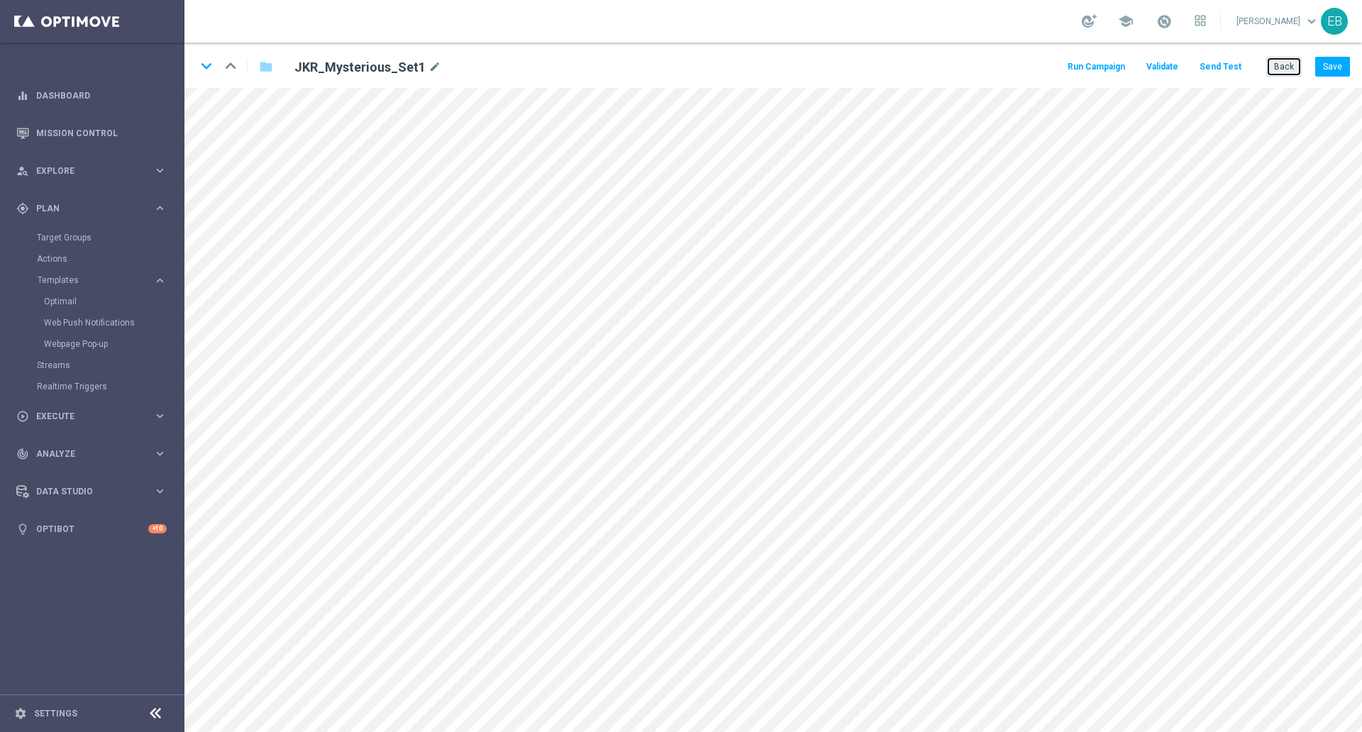
click at [1286, 62] on button "Back" at bounding box center [1284, 67] width 35 height 20
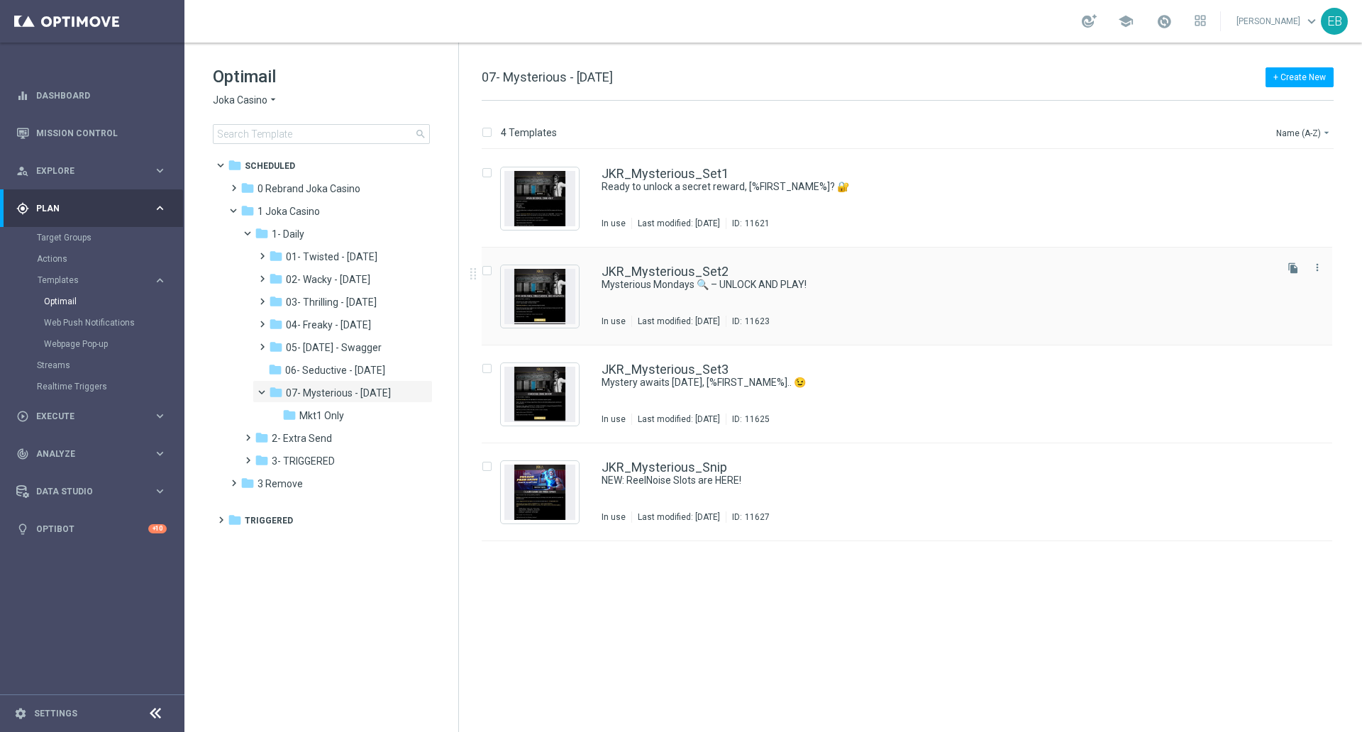
click at [893, 309] on div "JKR_Mysterious_Set2 Mysterious Mondays 🔍 – UNLOCK AND PLAY! In use Last modifie…" at bounding box center [937, 296] width 671 height 62
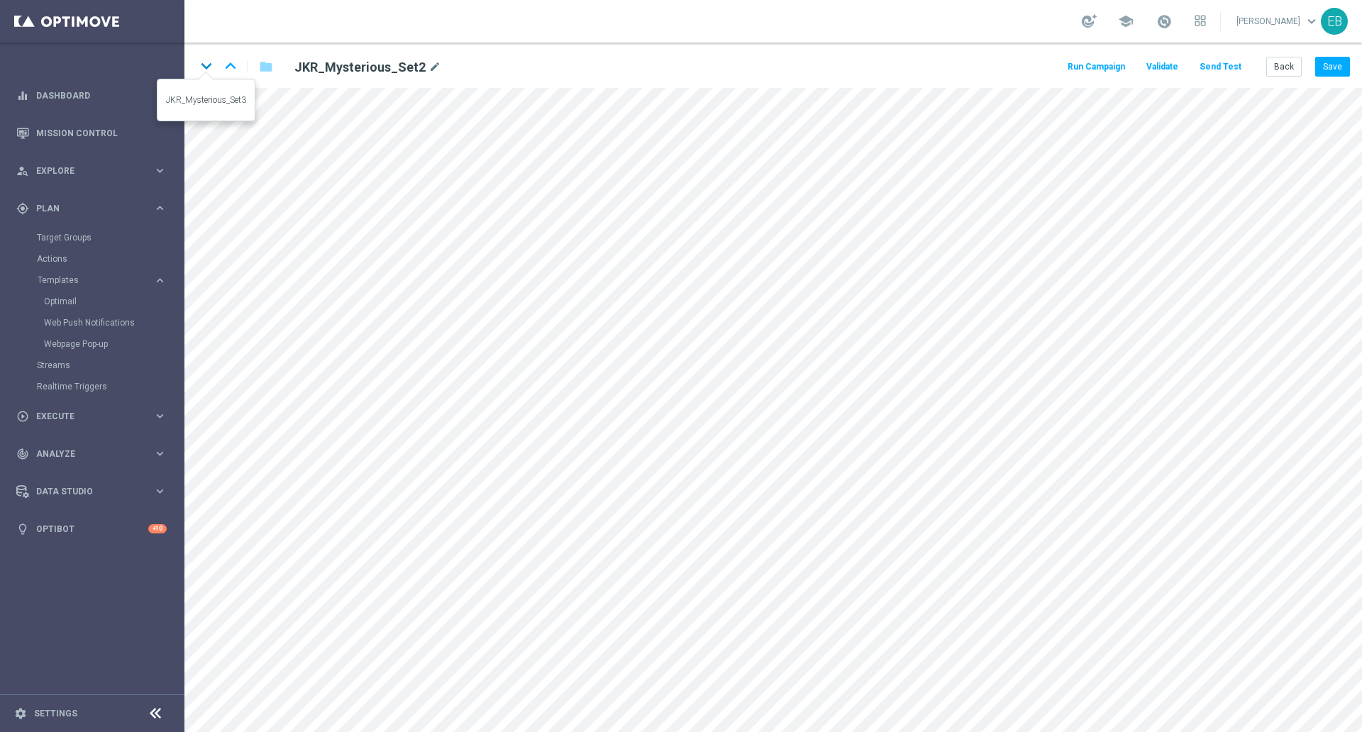
click at [206, 68] on icon "keyboard_arrow_down" at bounding box center [206, 65] width 21 height 21
click at [202, 67] on icon "keyboard_arrow_down" at bounding box center [206, 65] width 21 height 21
click at [1288, 64] on button "Back" at bounding box center [1284, 67] width 35 height 20
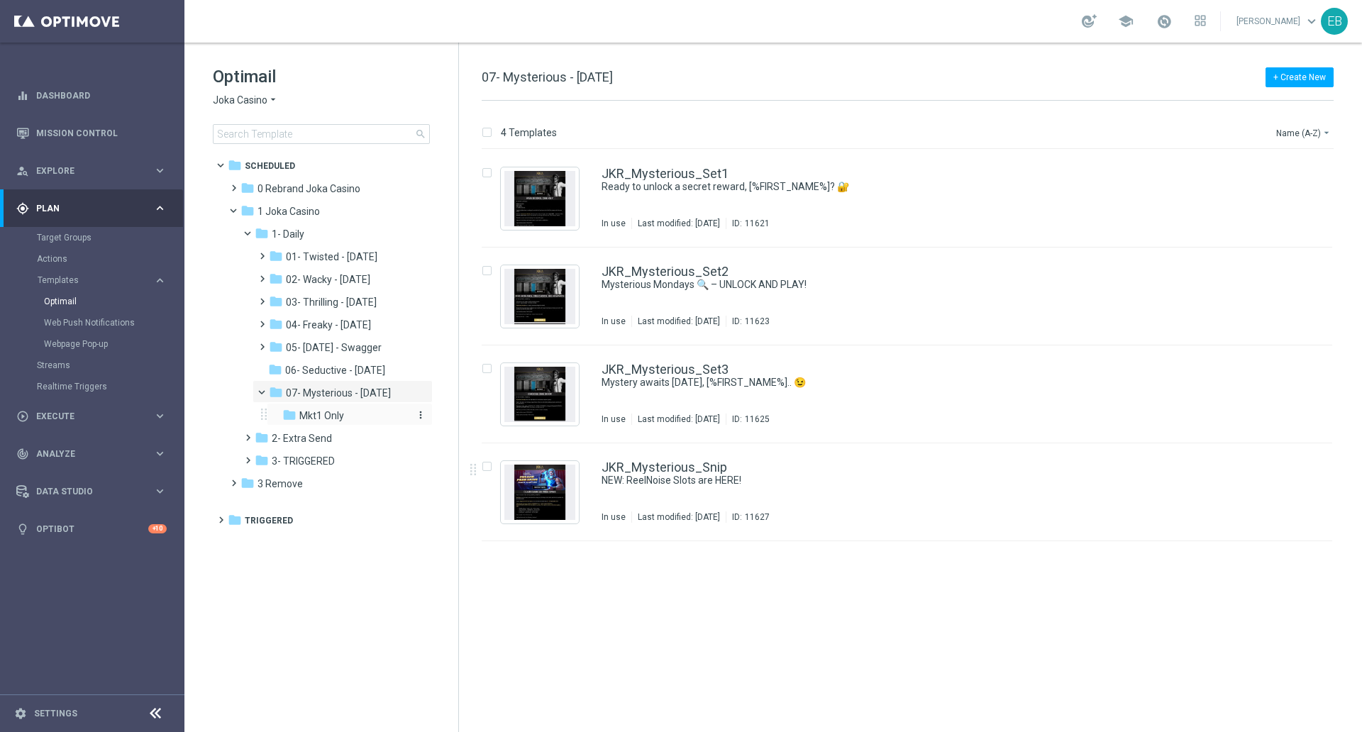
click at [351, 410] on div "folder Mkt1 Only" at bounding box center [346, 416] width 128 height 16
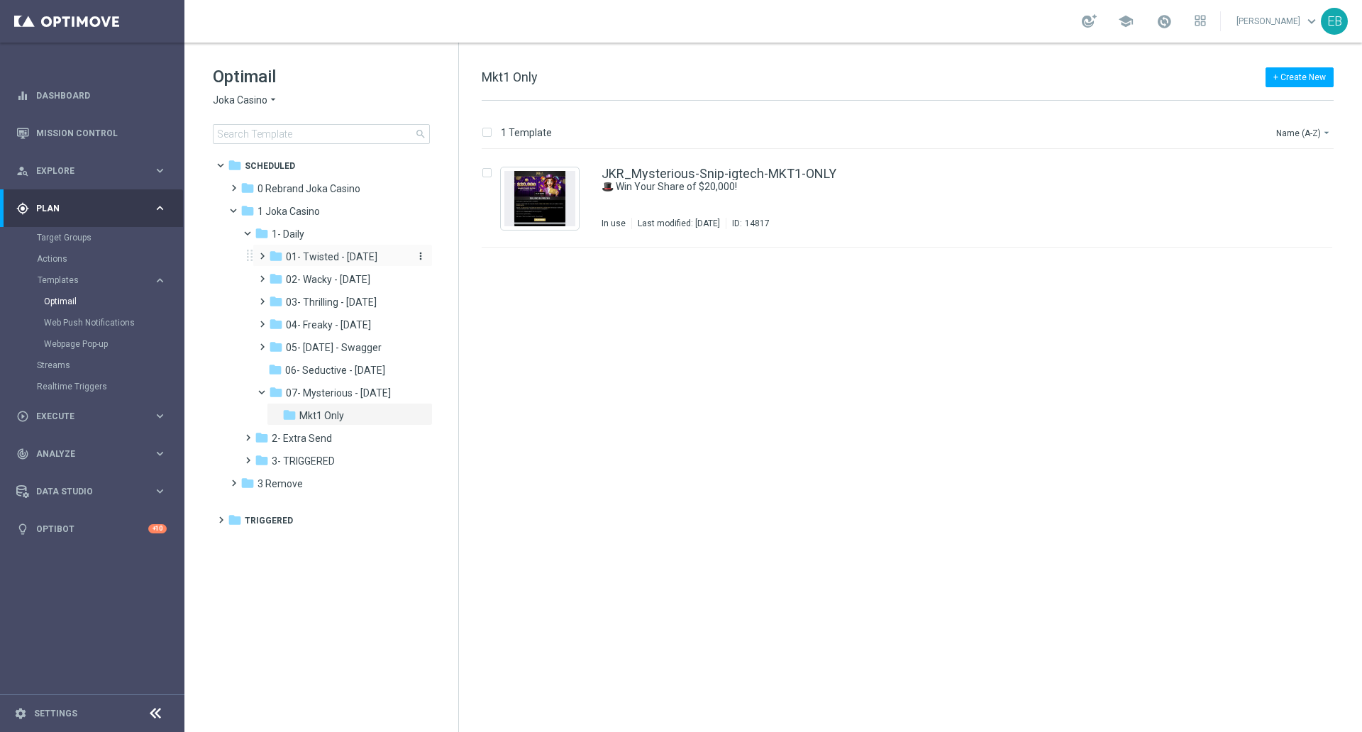
click at [341, 260] on span "01- Twisted - [DATE]" at bounding box center [332, 256] width 92 height 13
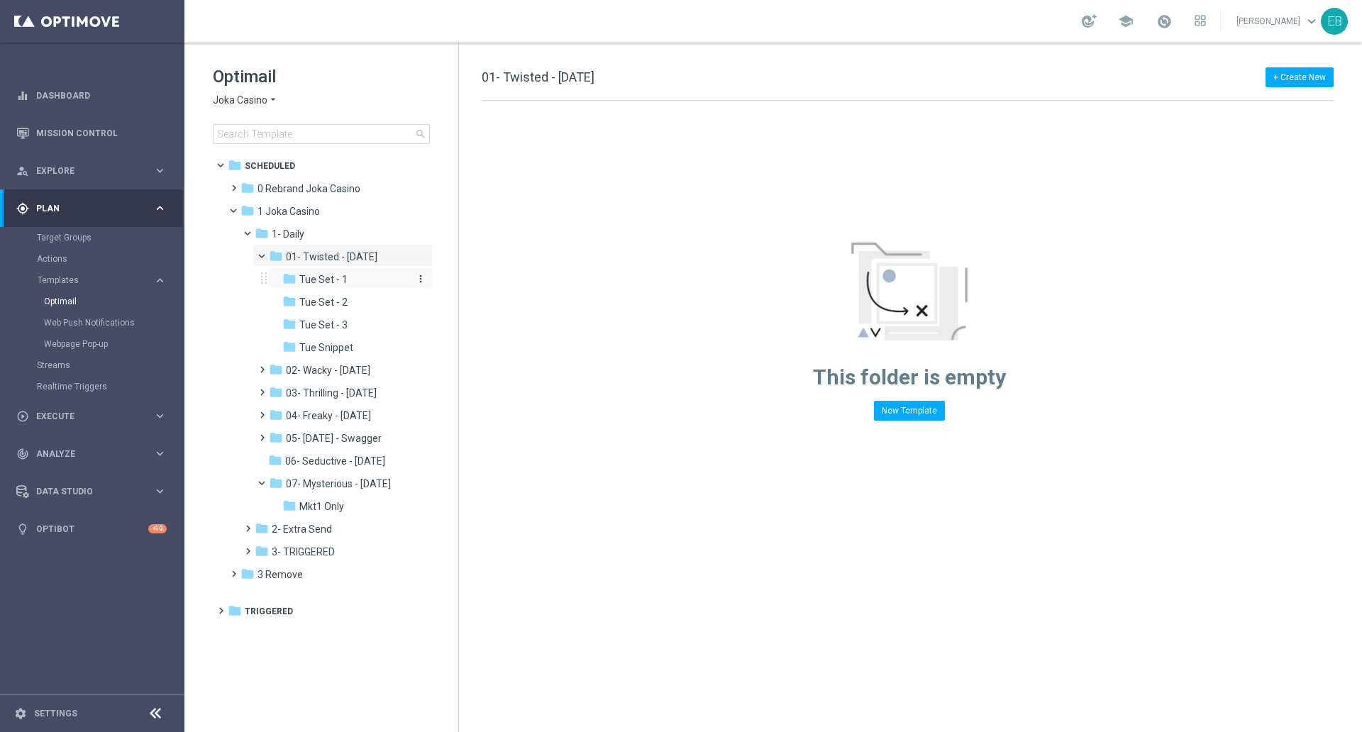
click at [341, 282] on span "Tue Set - 1" at bounding box center [323, 279] width 48 height 13
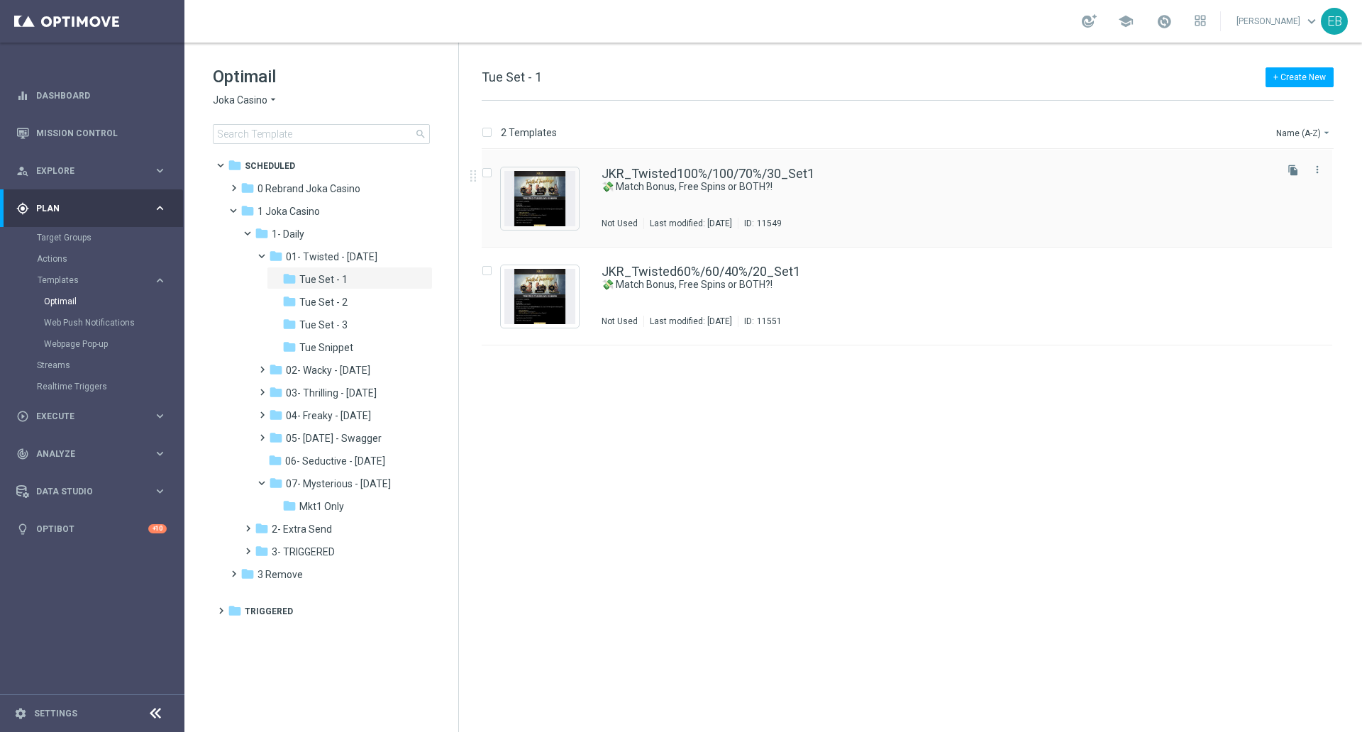
click at [972, 212] on div "JKR_Twisted100%/100/70%/30_Set1 💸 Match Bonus, Free Spins or BOTH?! Not Used La…" at bounding box center [937, 198] width 671 height 62
